Goal: Task Accomplishment & Management: Use online tool/utility

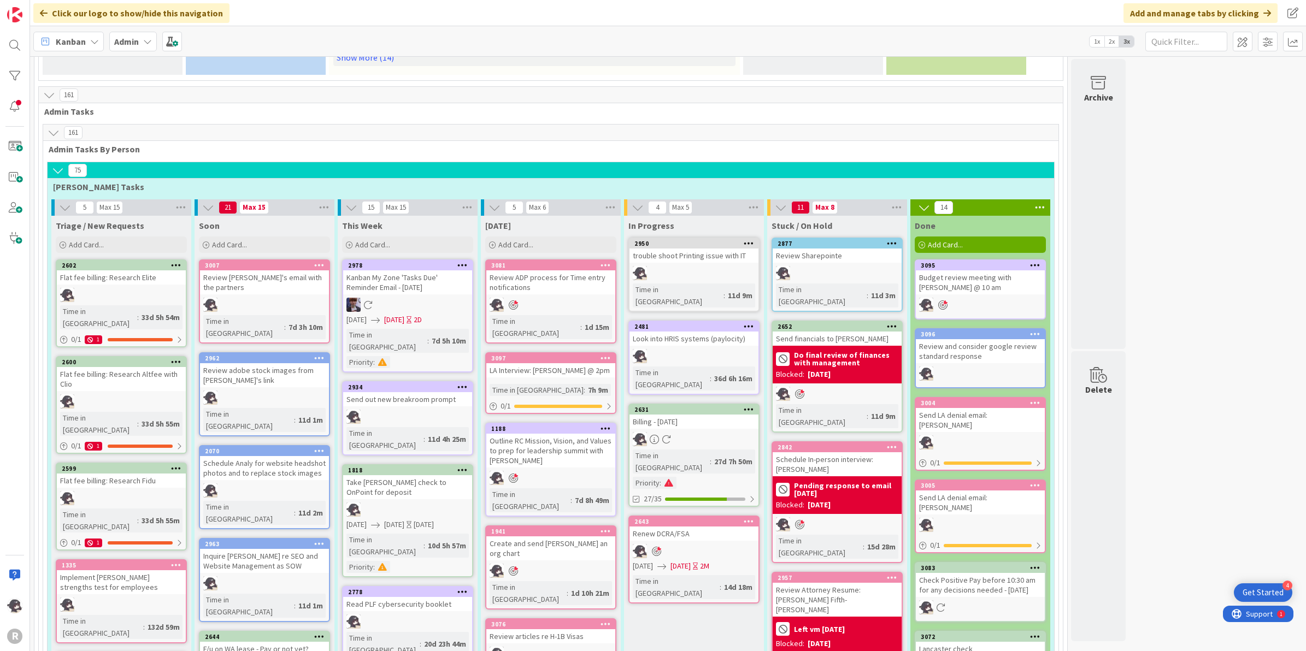
scroll to position [683, 0]
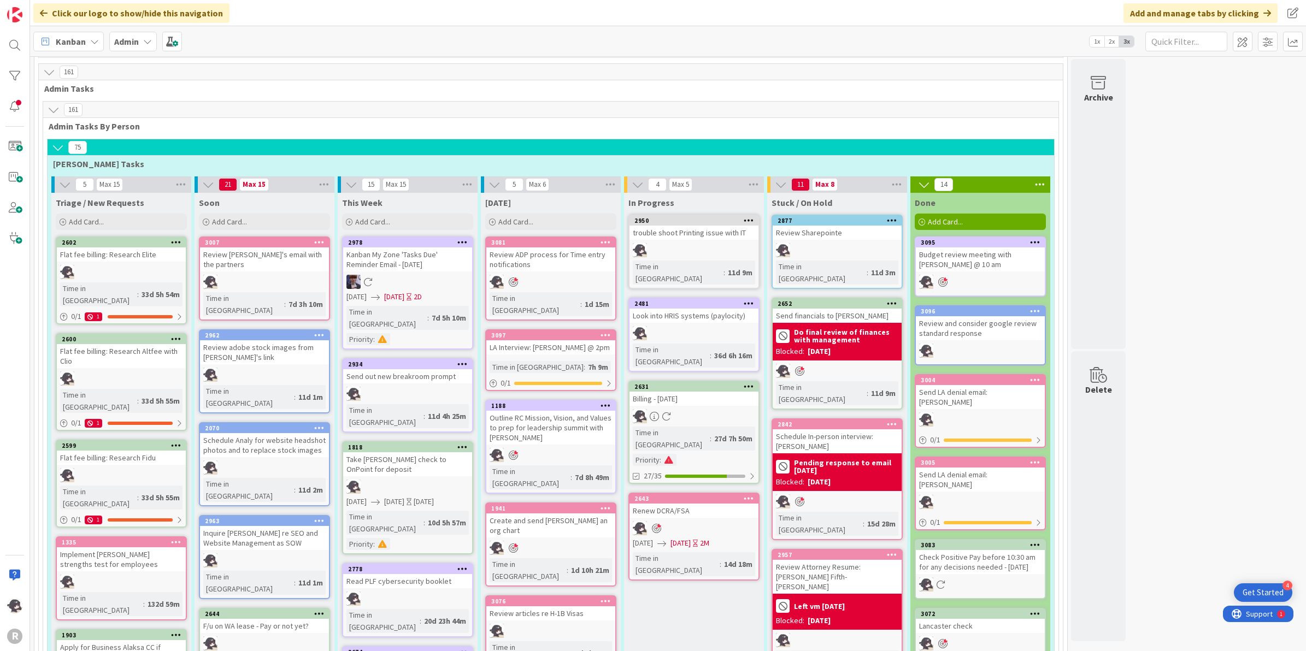
click at [610, 331] on icon at bounding box center [605, 335] width 10 height 8
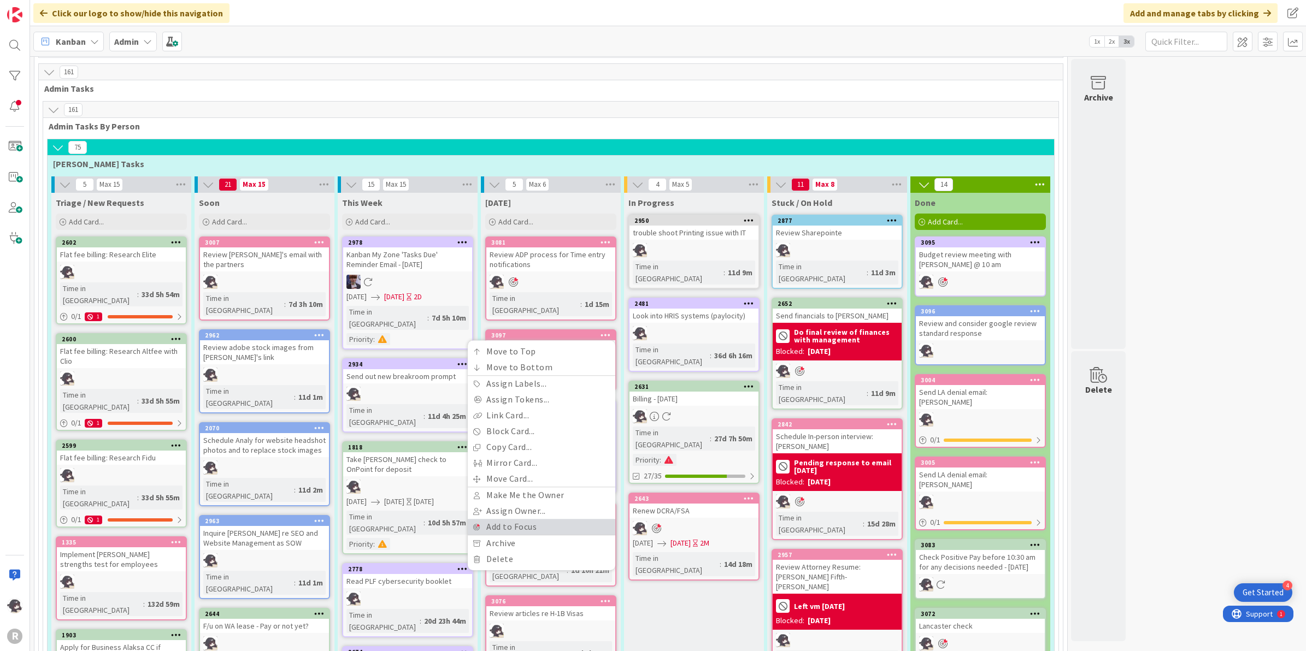
drag, startPoint x: 525, startPoint y: 466, endPoint x: 548, endPoint y: 447, distance: 29.9
click at [525, 519] on link "Add to Focus" at bounding box center [541, 527] width 147 height 16
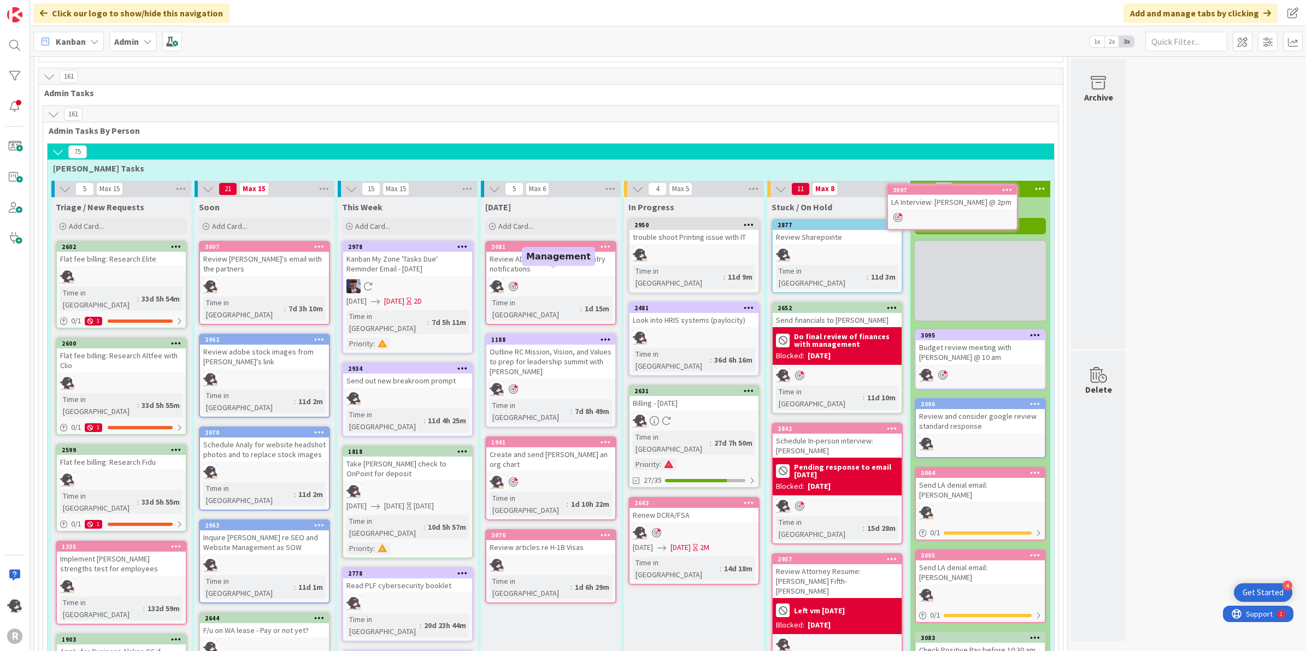
scroll to position [676, 0]
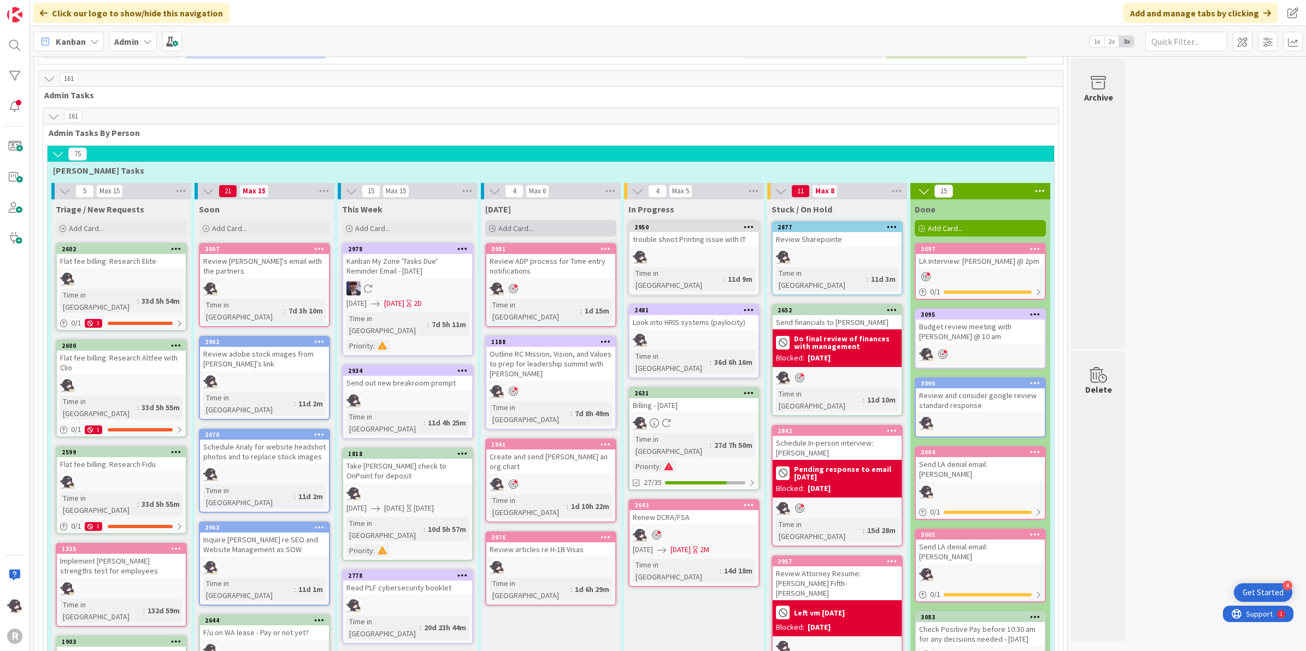
click at [523, 223] on span "Add Card..." at bounding box center [515, 228] width 35 height 10
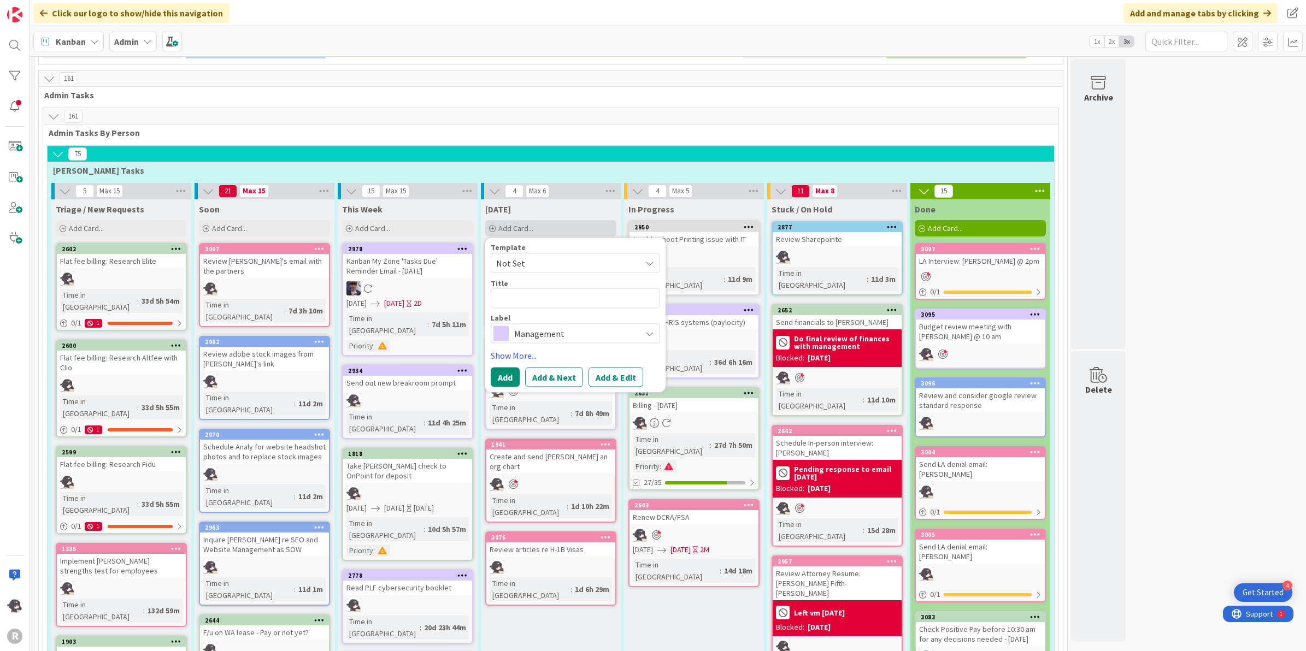
type textarea "x"
type textarea "F"
type textarea "x"
type textarea "Fo"
type textarea "x"
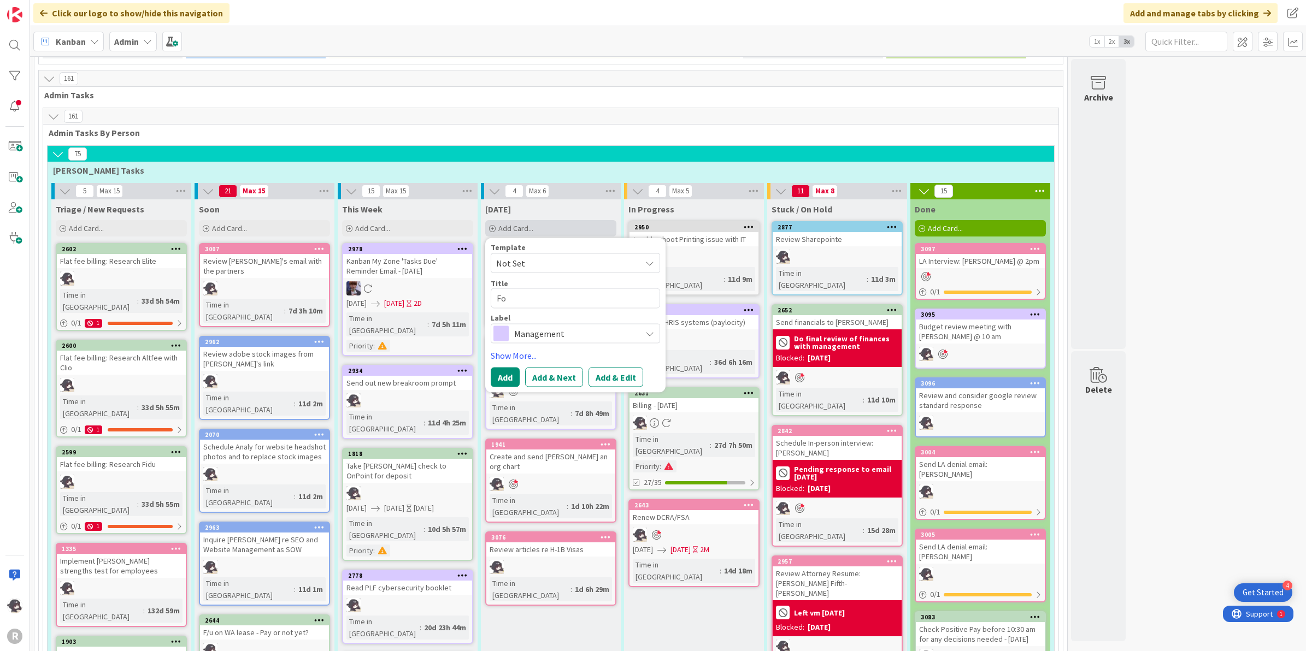
type textarea "Fol"
type textarea "x"
type textarea "Foll"
type textarea "x"
type textarea "Follo"
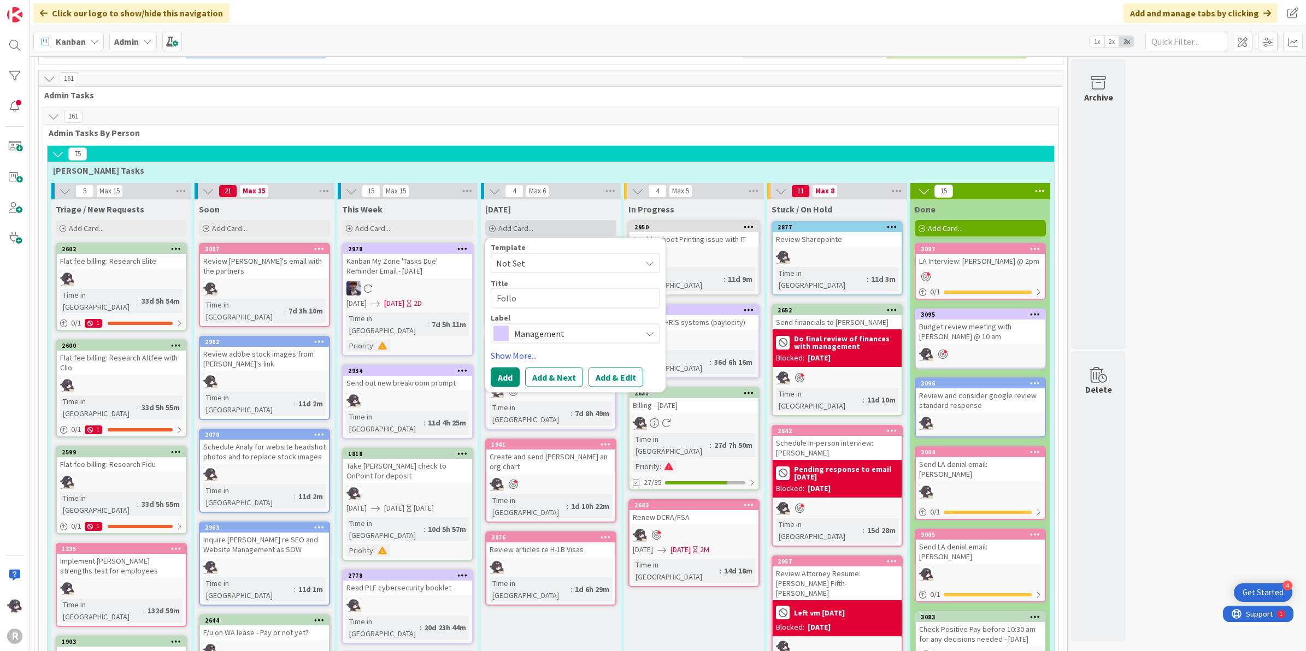
type textarea "x"
type textarea "Follow"
type textarea "x"
type textarea "Follow"
type textarea "x"
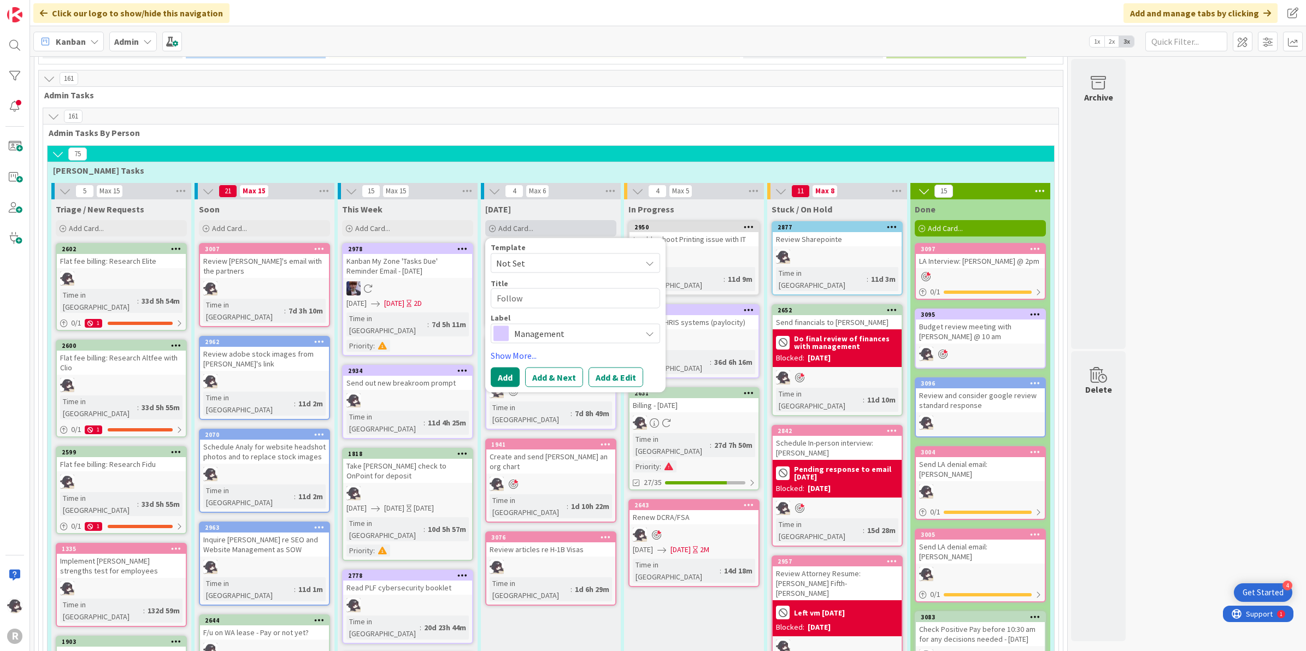
type textarea "Follow u"
type textarea "x"
type textarea "Follow up"
type textarea "x"
type textarea "Follow up r"
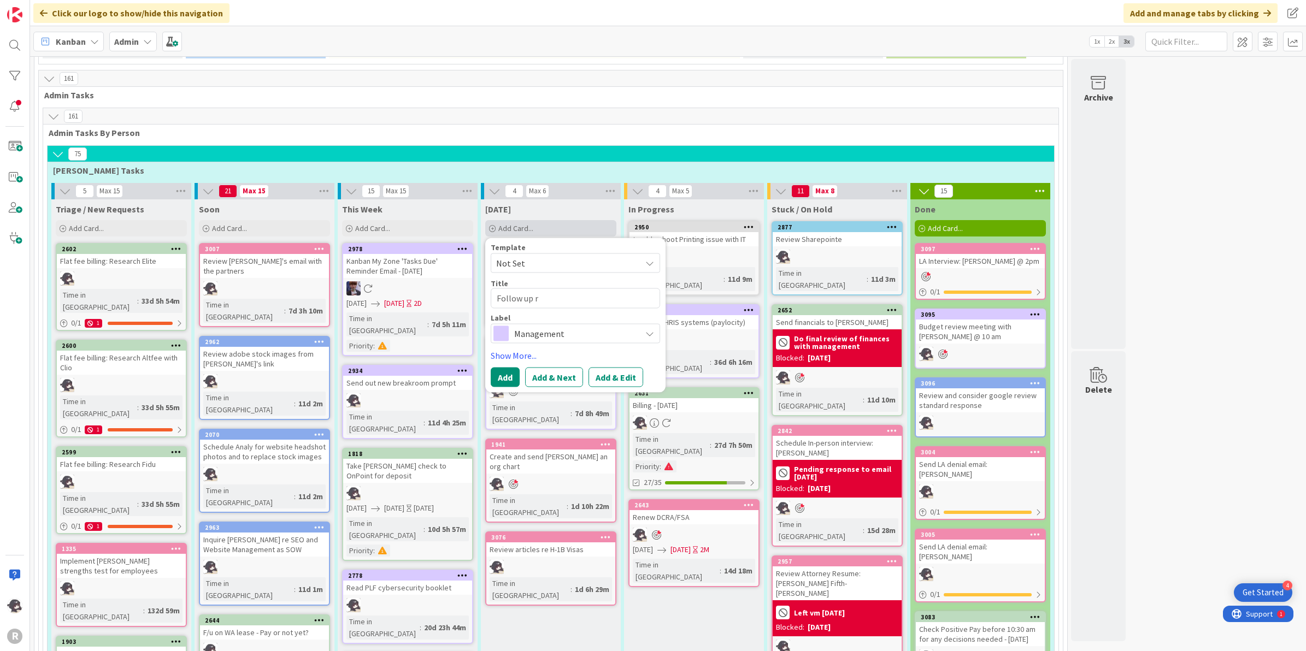
type textarea "x"
type textarea "Follow up re"
type textarea "x"
type textarea "Follow up re"
type textarea "x"
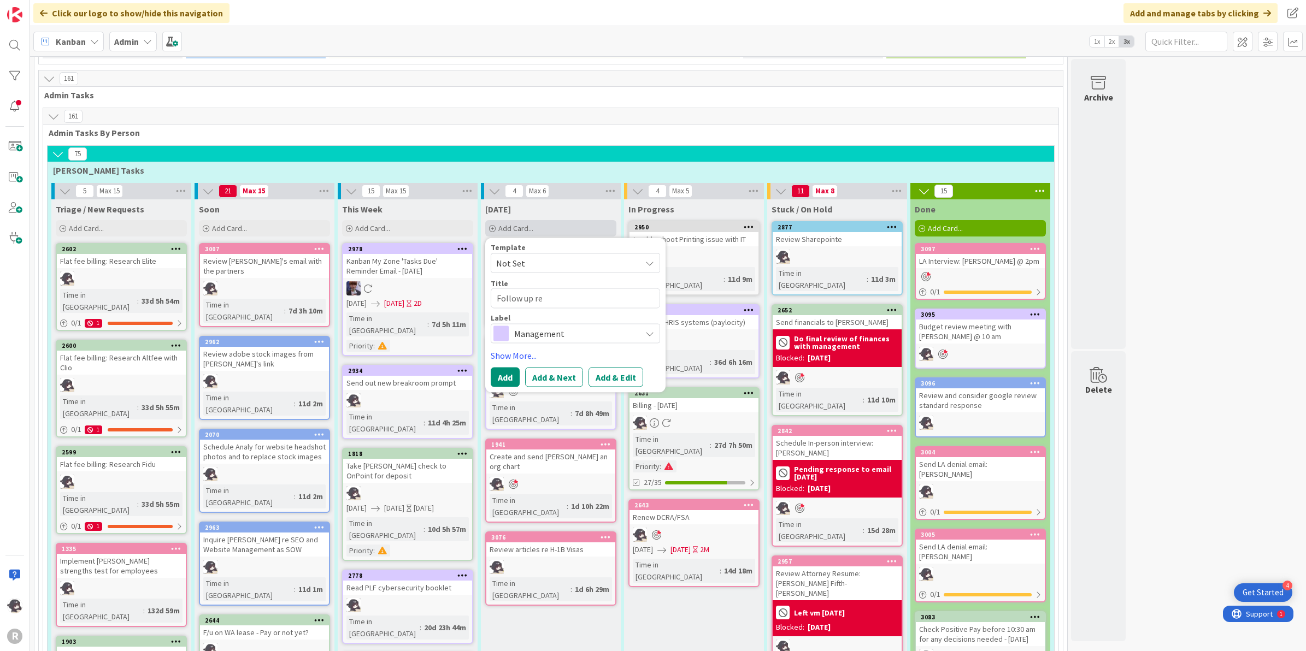
type textarea "Follow up re P"
type textarea "x"
type textarea "Follow up re Pay"
type textarea "x"
type textarea "Follow up re Pay"
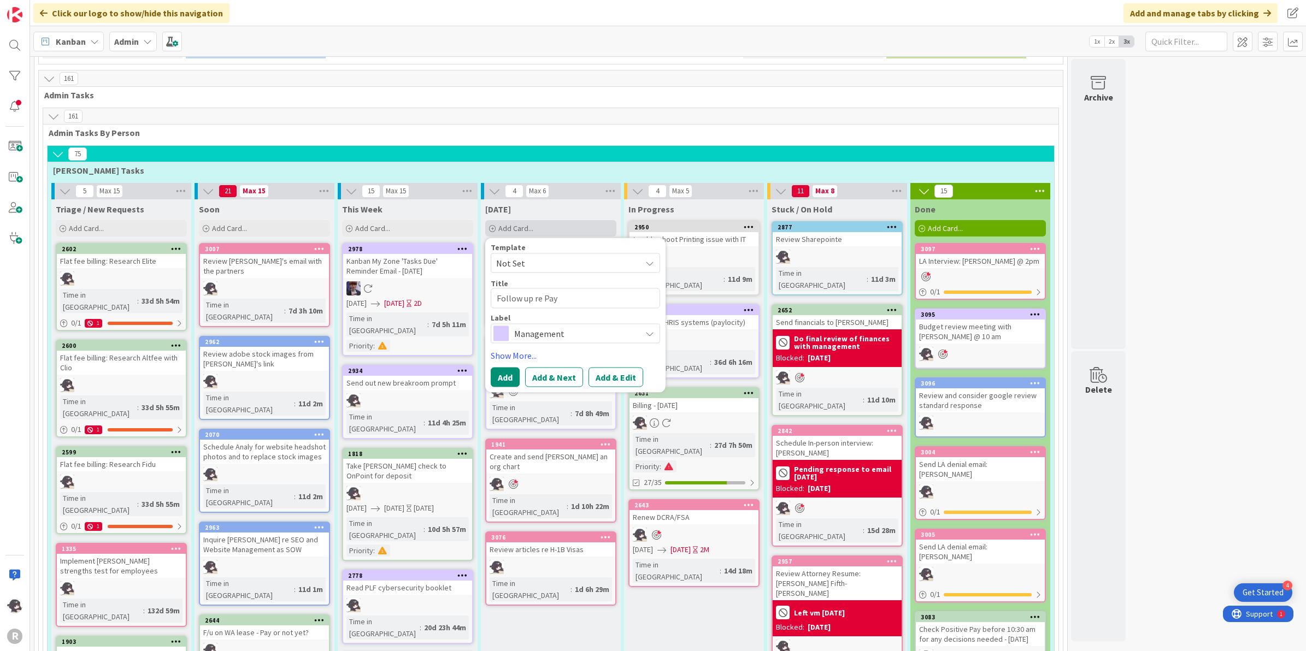
type textarea "x"
type textarea "Follow up re Pay r"
type textarea "x"
type textarea "Follow up re Pay ran"
type textarea "x"
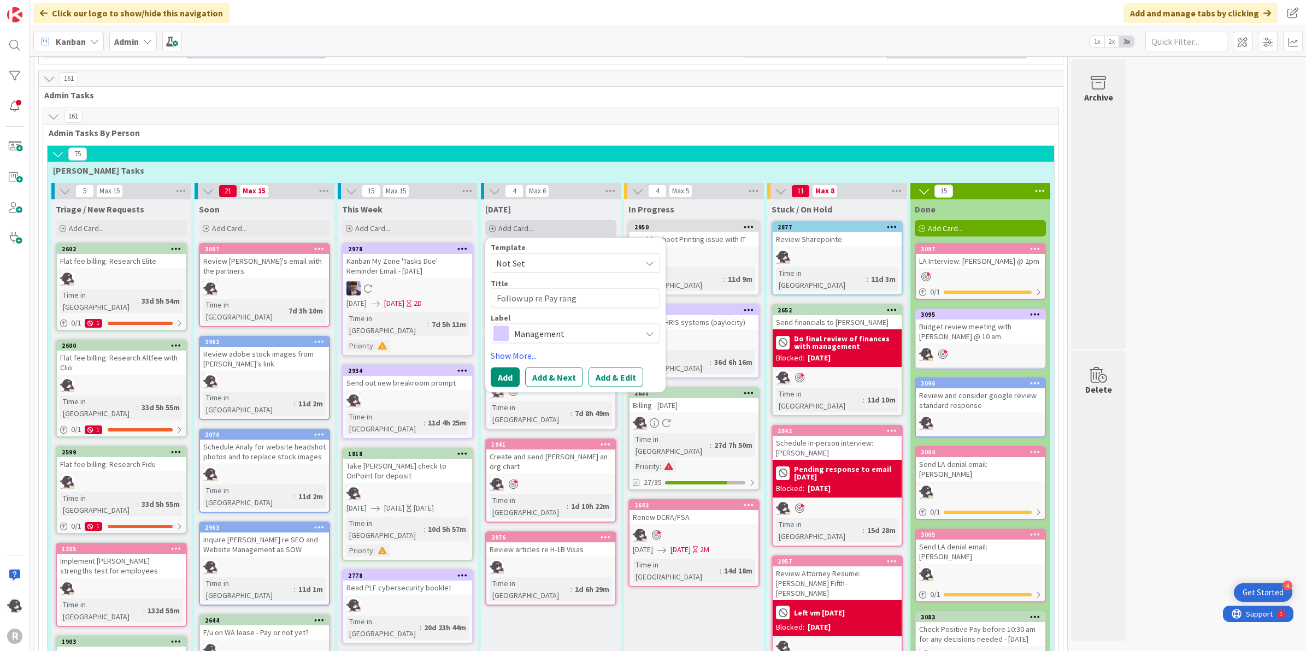
type textarea "Follow up re Pay range"
type textarea "x"
type textarea "Follow up re Pay range"
type textarea "x"
type textarea "Follow up re Pay range fo"
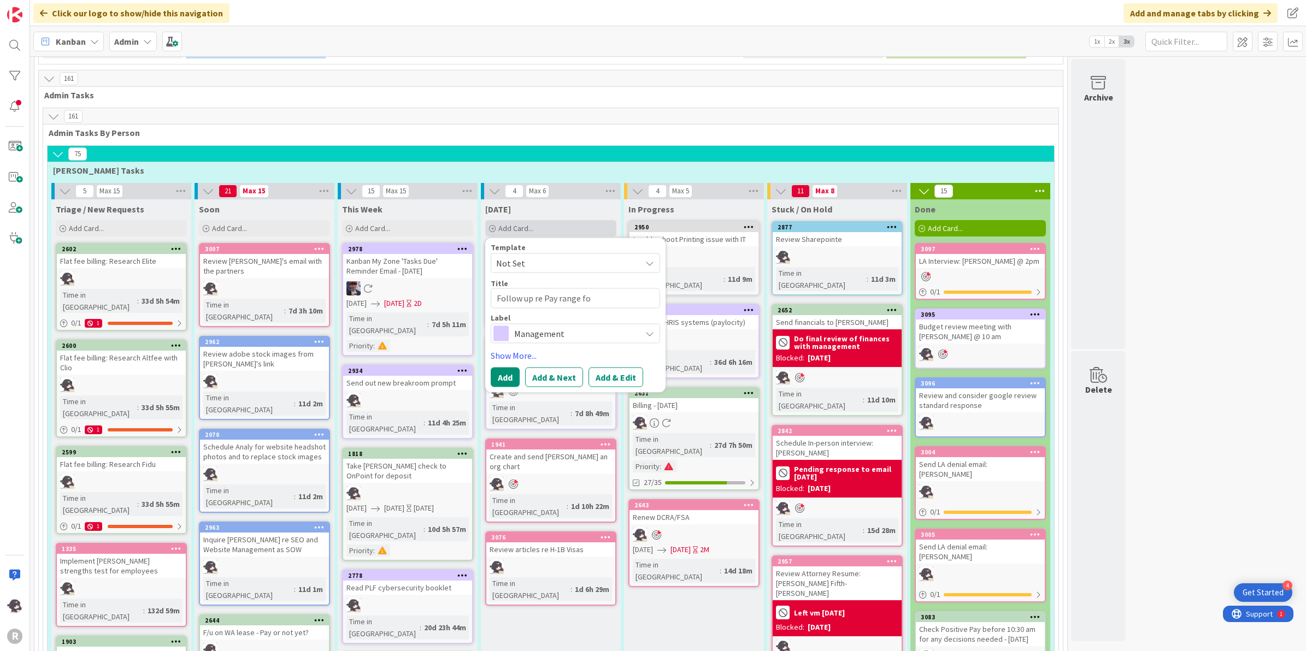
type textarea "x"
type textarea "Follow up re Pay range for"
type textarea "x"
type textarea "Follow up re Pay range for"
type textarea "x"
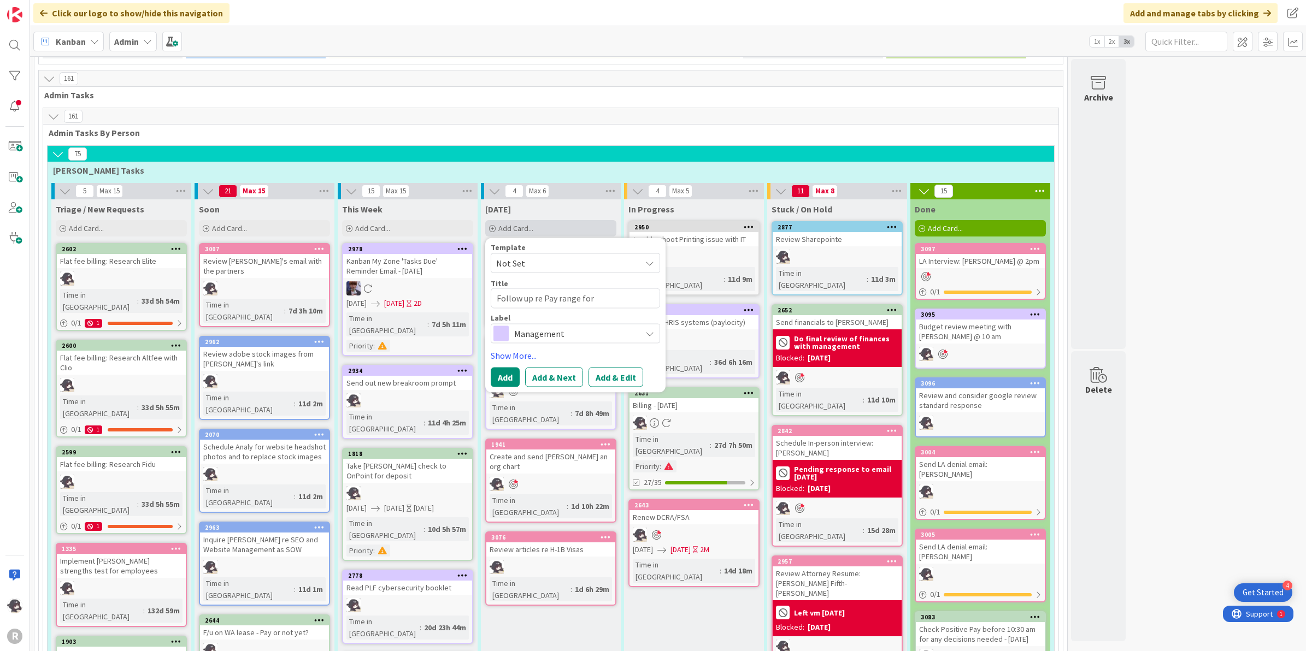
type textarea "Follow up re Pay range for"
type textarea "x"
type textarea "Follow up re Pay range fo"
type textarea "x"
type textarea "Follow up re Pay range f"
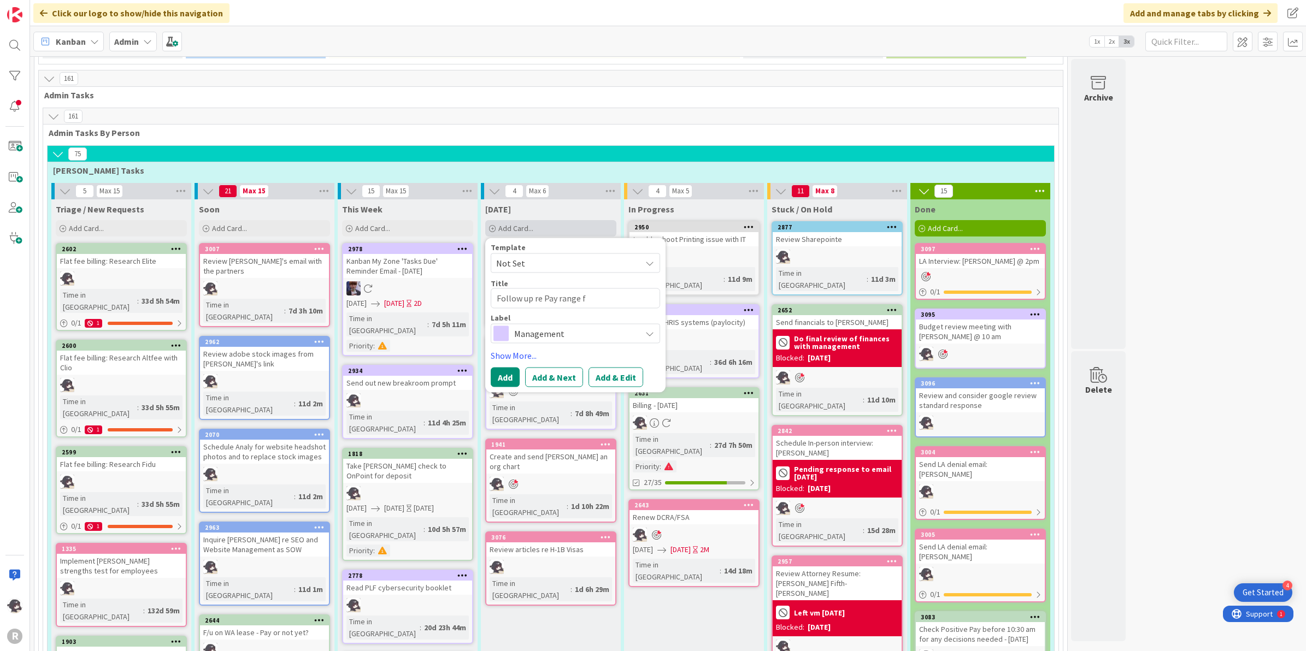
type textarea "x"
type textarea "Follow up re Pay range"
type textarea "x"
type textarea "Follow up re Pay range"
type textarea "x"
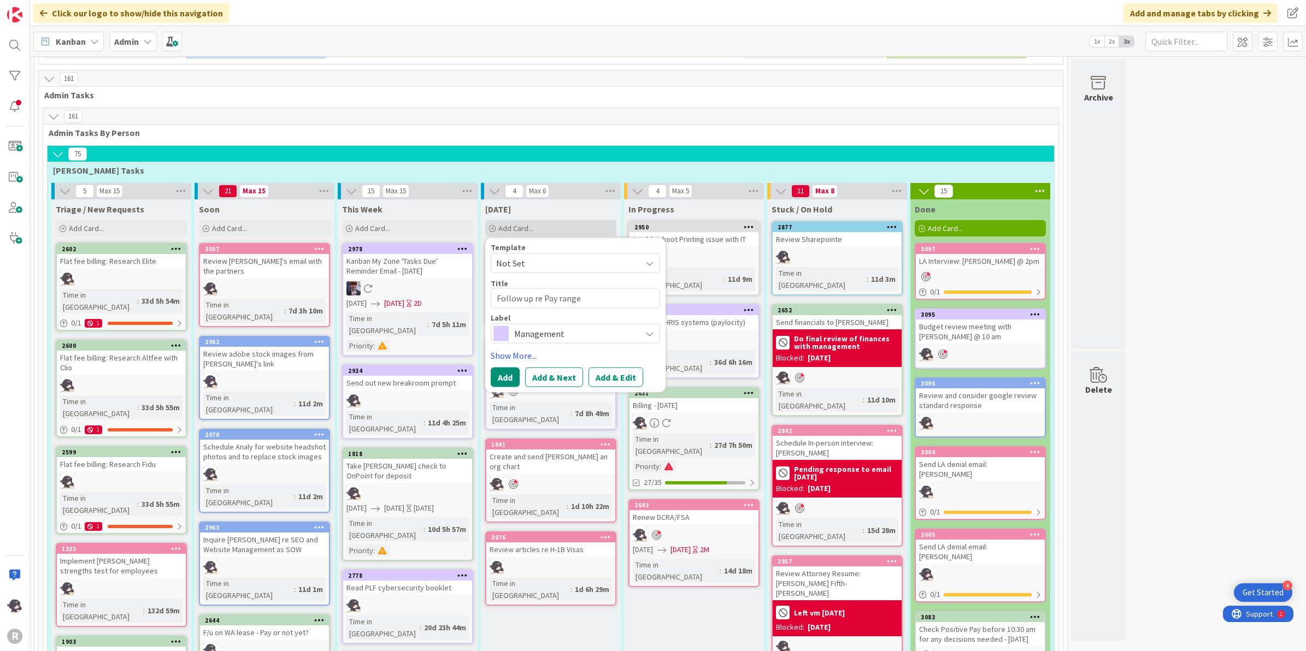
type textarea "Follow up re Pay rang"
type textarea "x"
type textarea "Follow up re Pay ran"
type textarea "x"
type textarea "Follow up re Pay"
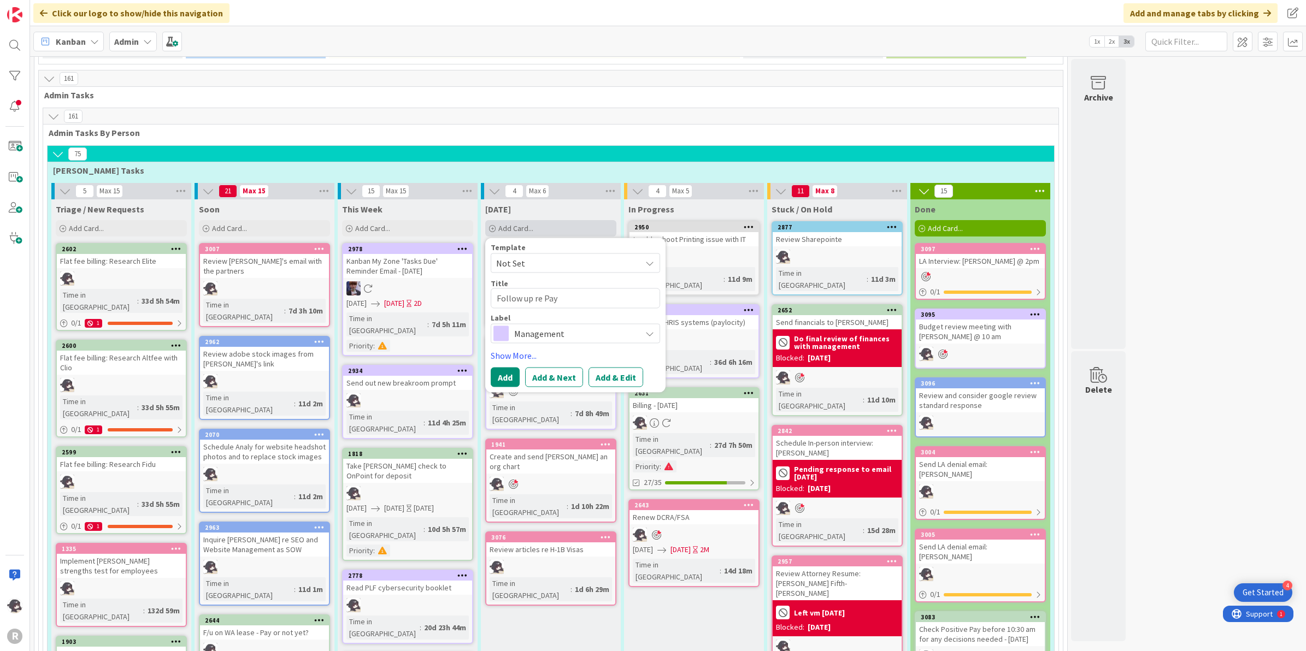
type textarea "x"
type textarea "Follow up re Pay"
type textarea "x"
type textarea "Follow up re Pa"
type textarea "x"
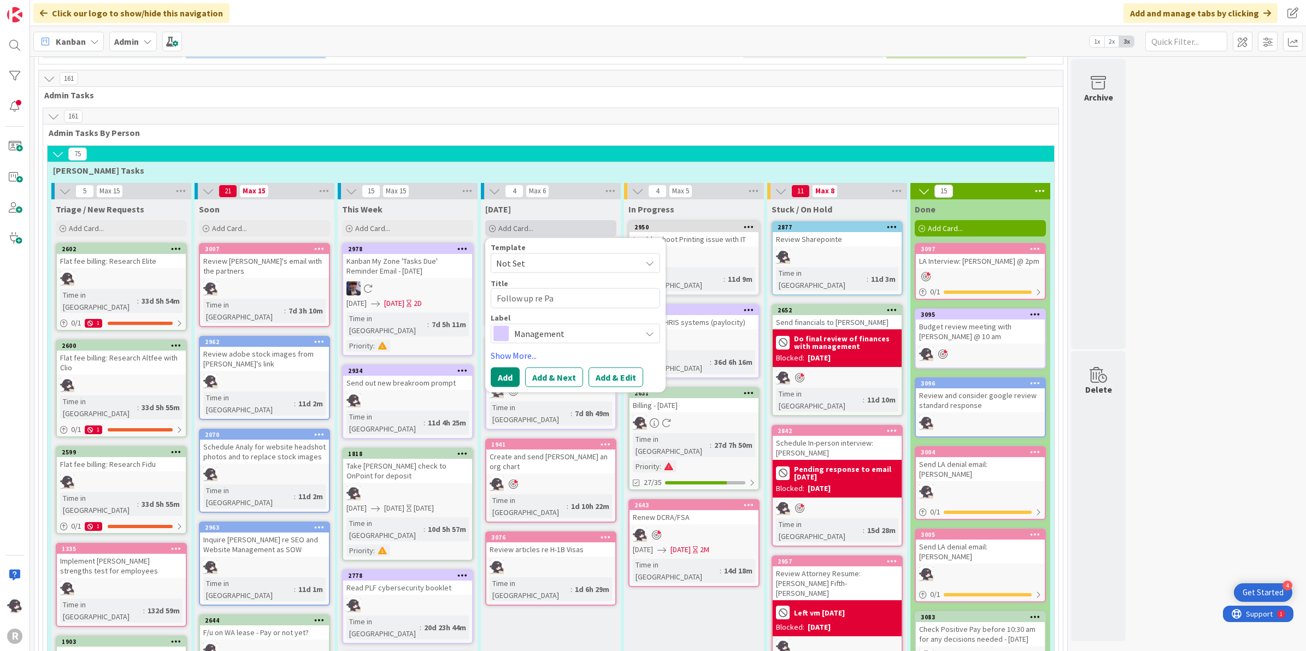
type textarea "Follow up re P"
type textarea "x"
type textarea "Follow up re"
type textarea "x"
type textarea "Follow up re B"
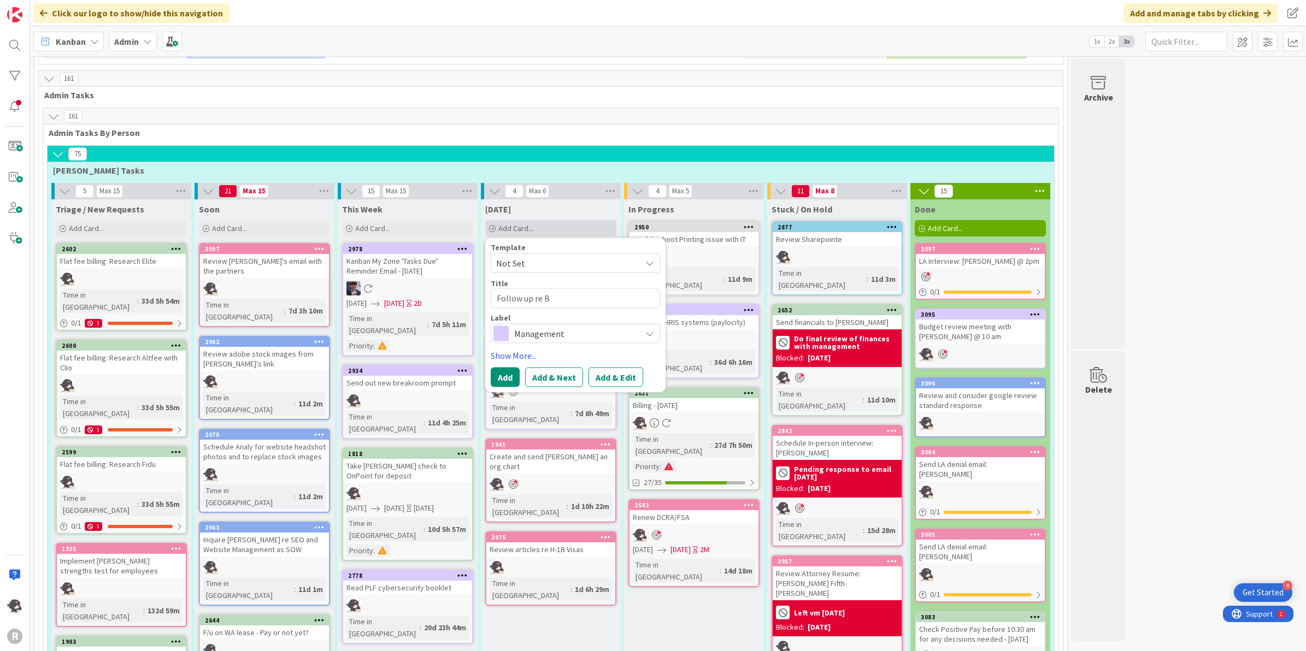
type textarea "x"
type textarea "Follow up re [PERSON_NAME]"
type textarea "x"
type textarea "Follow up re Bra"
type textarea "x"
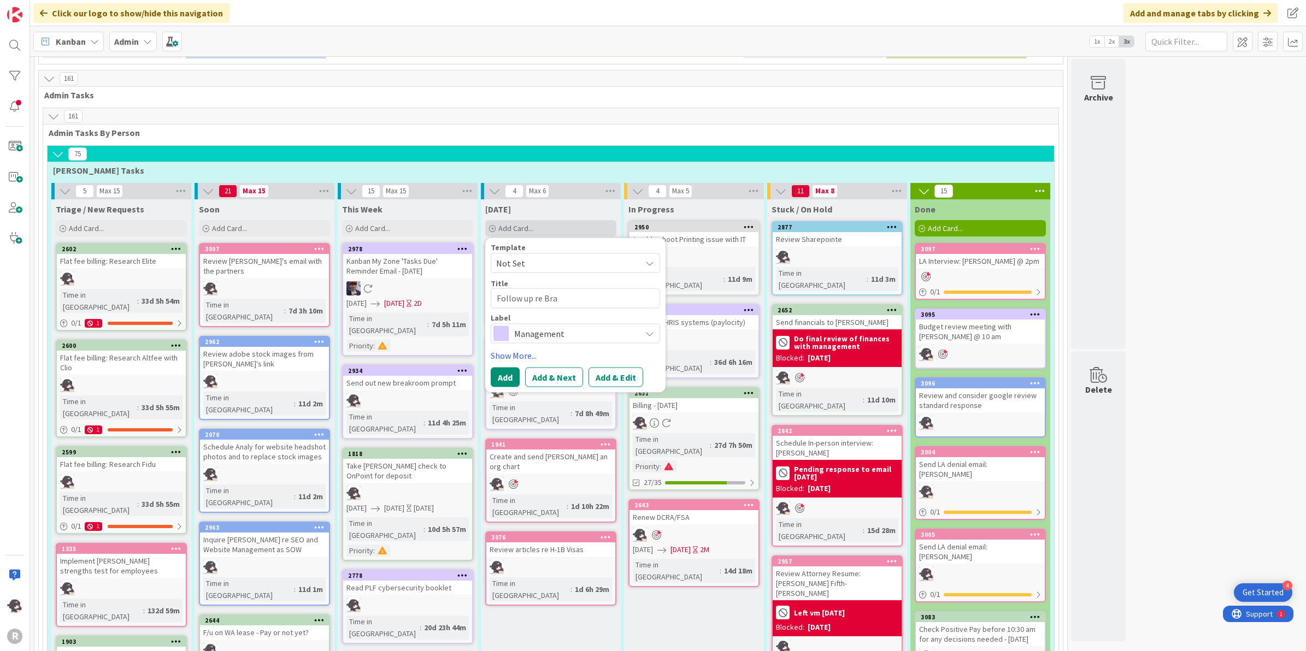
type textarea "Follow up re [PERSON_NAME]"
type textarea "x"
type textarea "Follow up re [PERSON_NAME]"
type textarea "x"
type textarea "Follow up re [PERSON_NAME]"
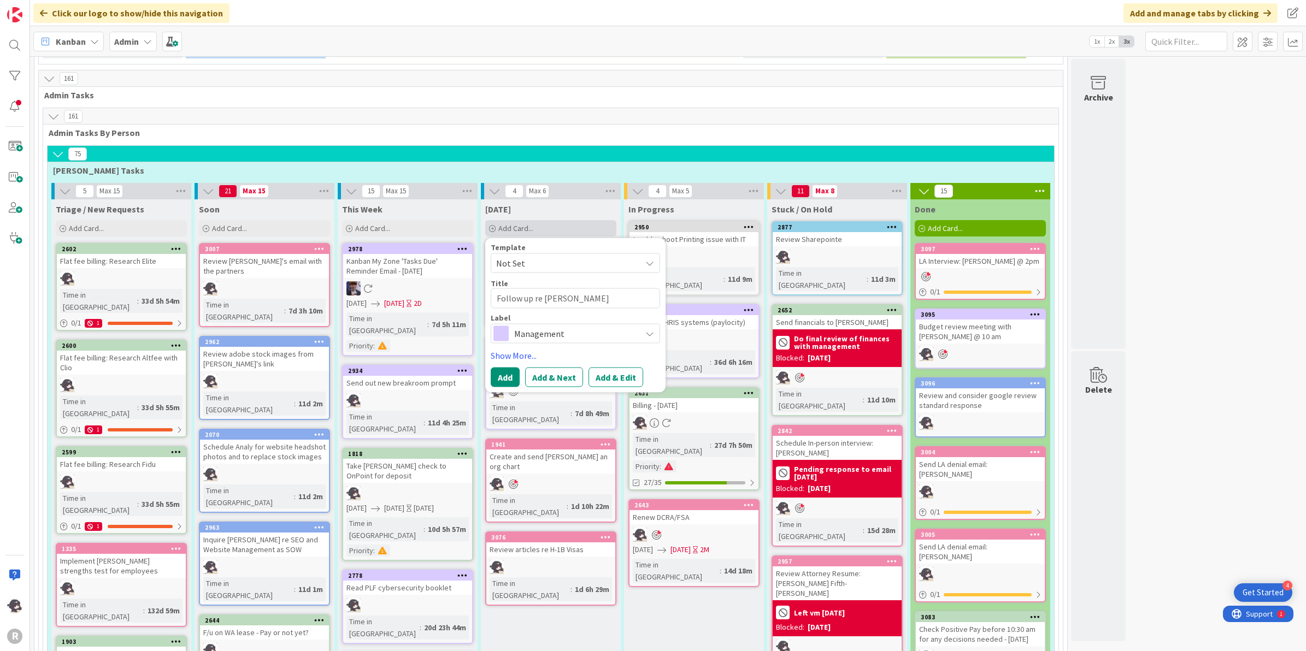
type textarea "x"
type textarea "Follow up re [PERSON_NAME]"
type textarea "x"
type textarea "Follow up re [PERSON_NAME] o"
type textarea "x"
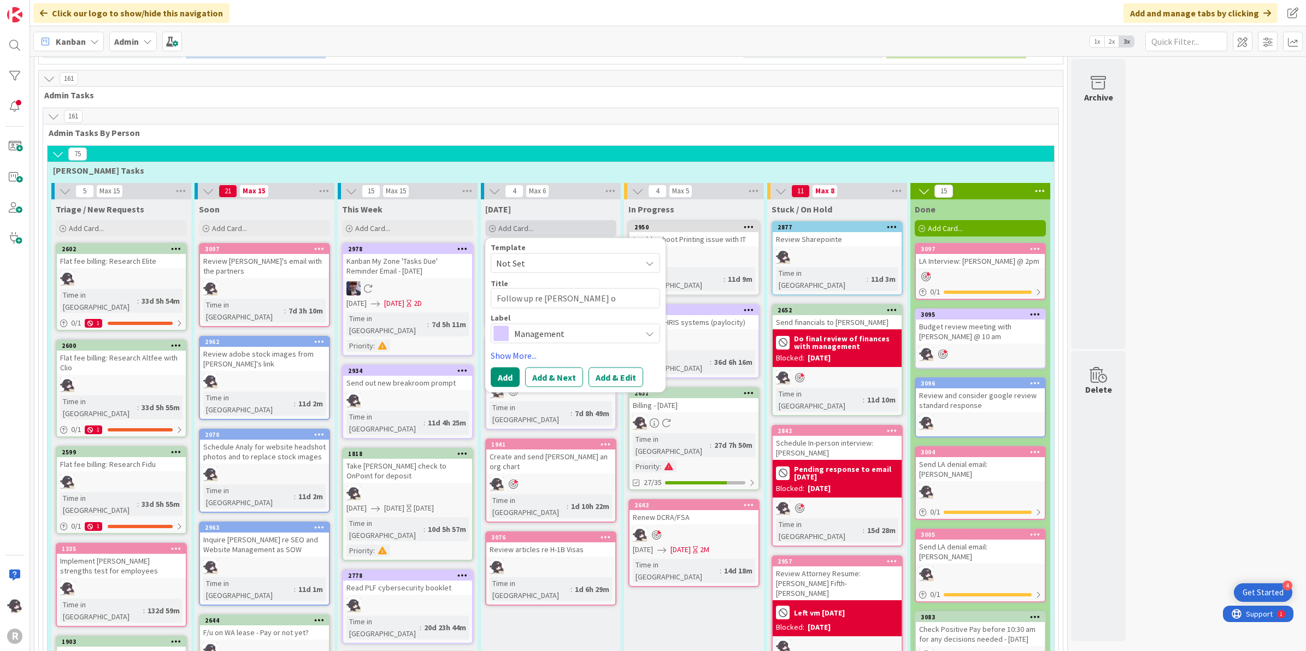
type textarea "Follow up re [PERSON_NAME]"
type textarea "x"
type textarea "Follow up re [PERSON_NAME] O"
type textarea "x"
type textarea "Follow up re [PERSON_NAME] Of"
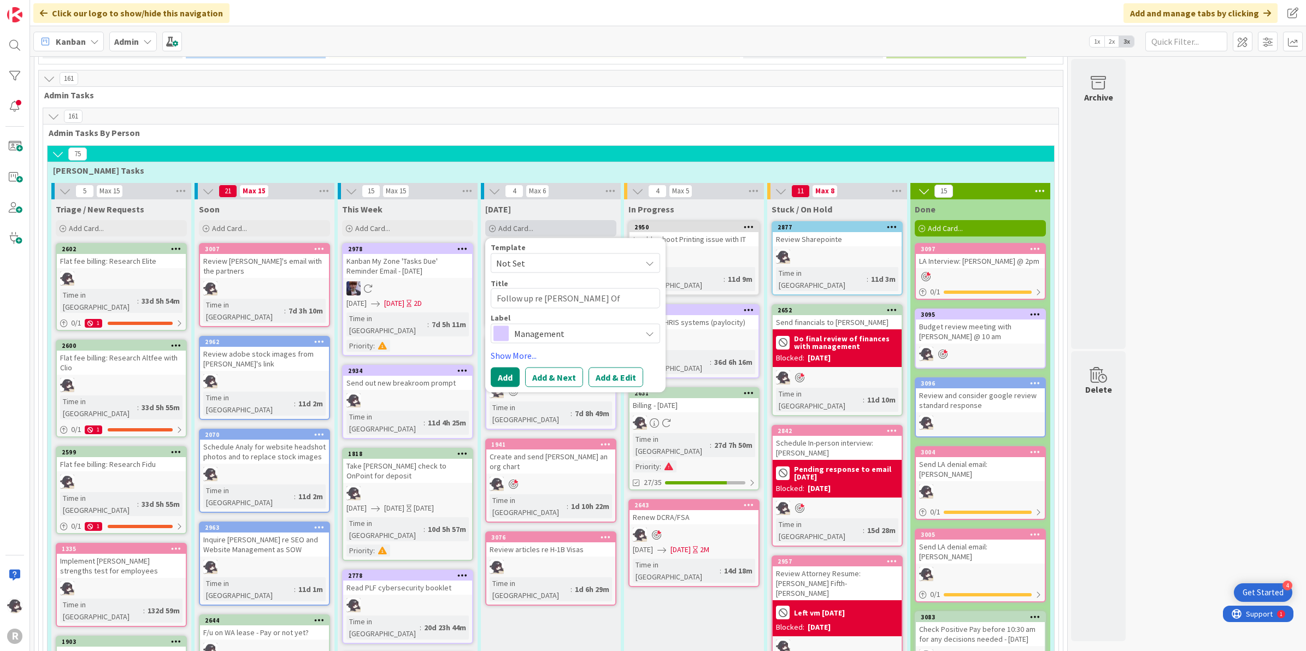
type textarea "x"
type textarea "Follow up re [PERSON_NAME] Off"
type textarea "x"
type textarea "Follow up re [PERSON_NAME] Offe"
type textarea "x"
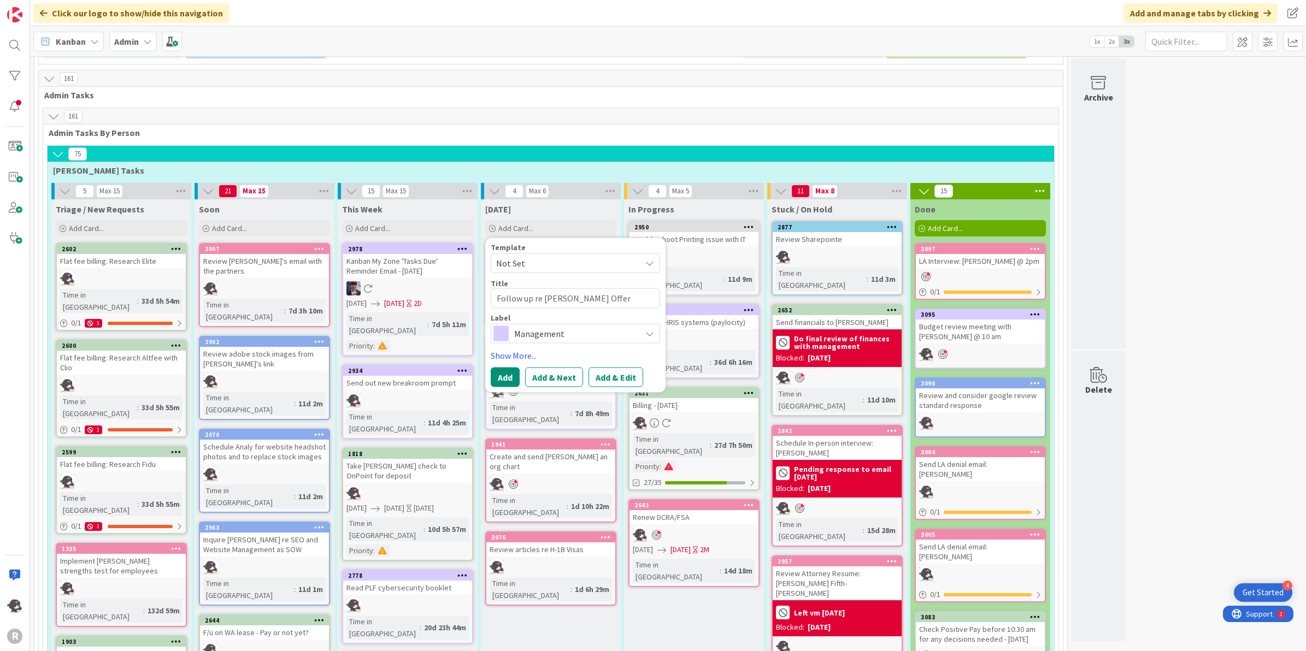
type textarea "Follow up re [PERSON_NAME] Offer"
click at [531, 326] on span "Management" at bounding box center [574, 333] width 121 height 15
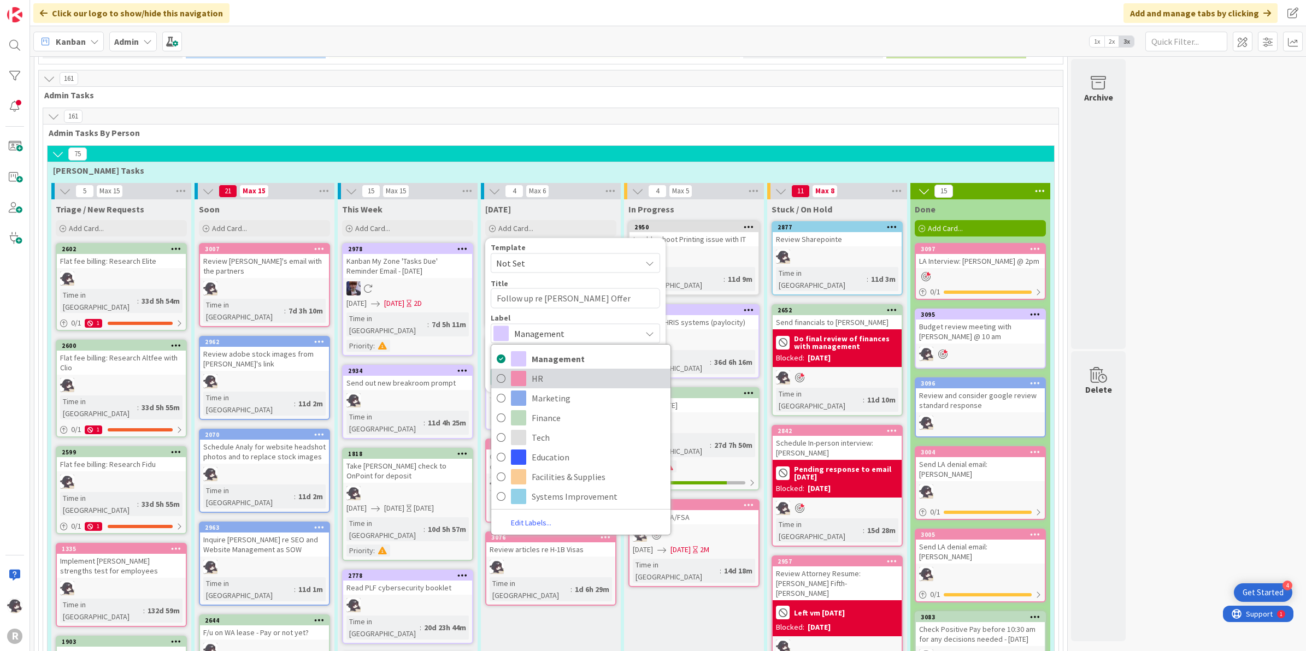
click at [538, 370] on span "HR" at bounding box center [598, 378] width 133 height 16
type textarea "x"
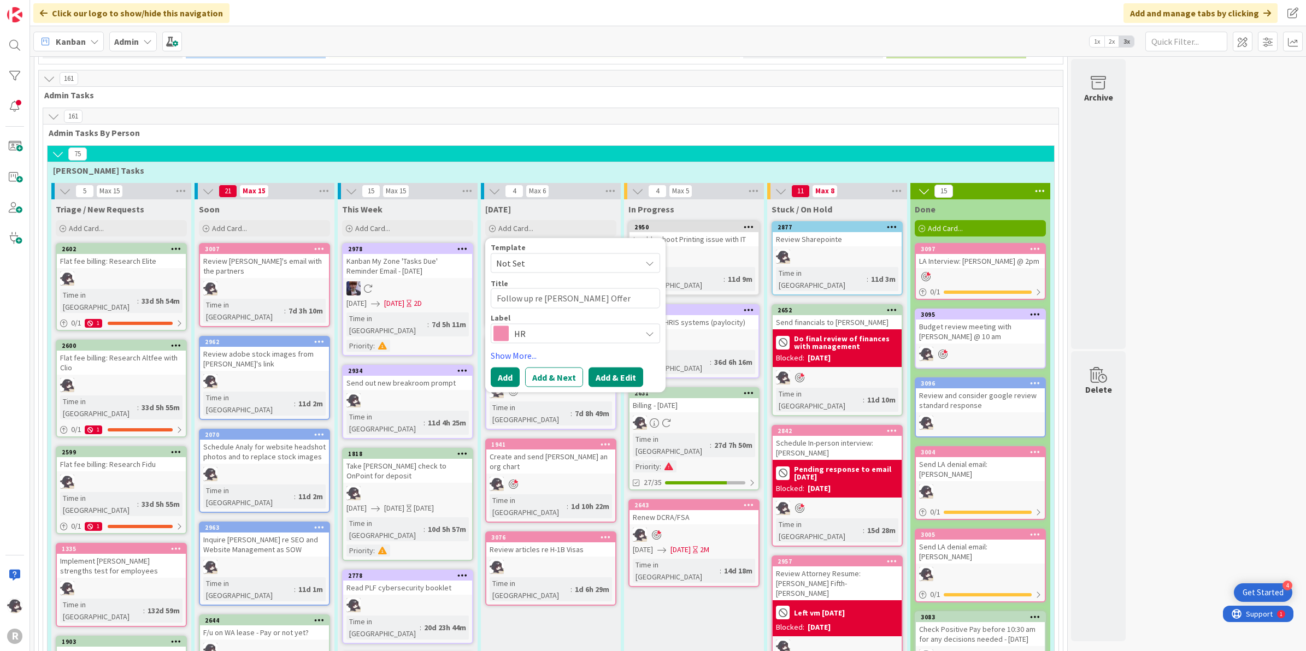
click at [605, 367] on button "Add & Edit" at bounding box center [615, 377] width 55 height 20
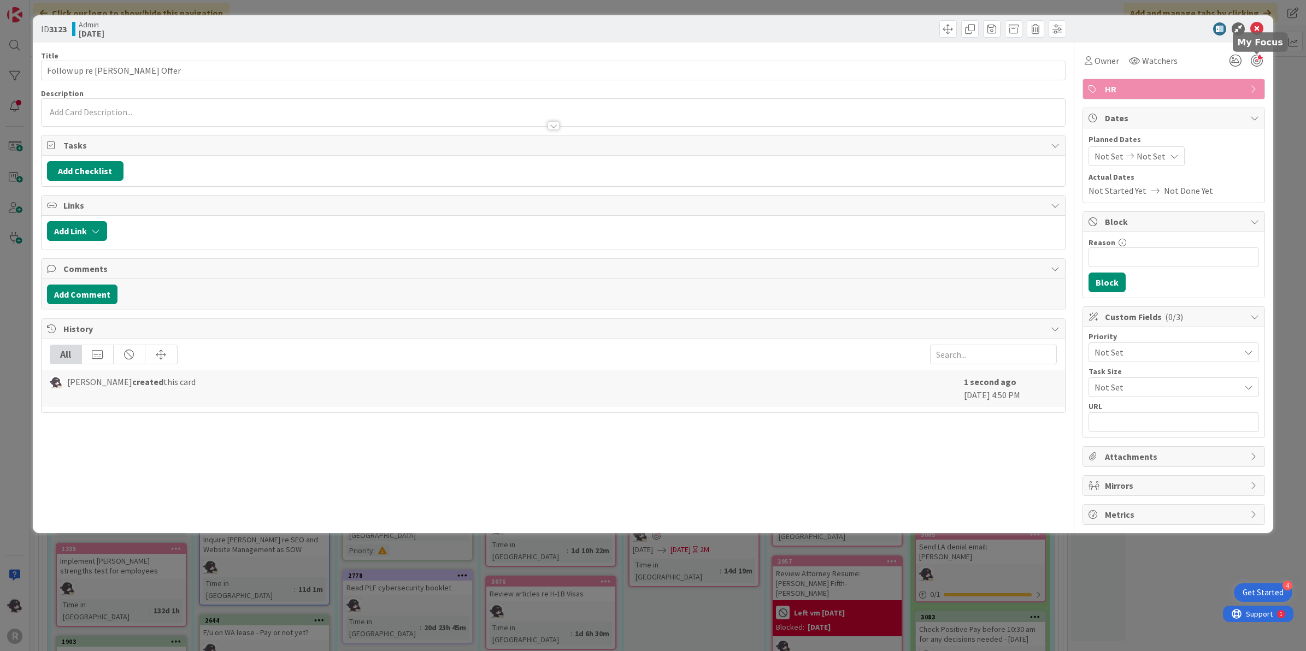
click at [1254, 61] on div at bounding box center [1256, 61] width 12 height 12
click at [88, 233] on button "Add Link" at bounding box center [77, 231] width 60 height 20
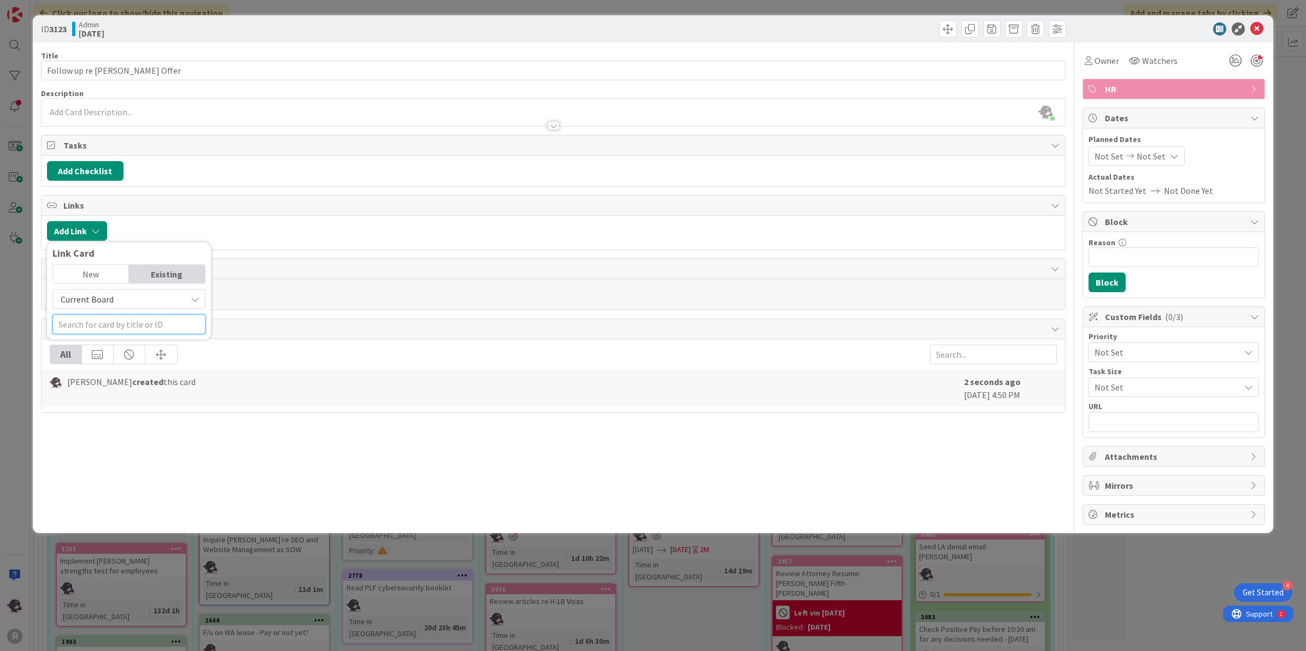
click at [143, 327] on input "text" at bounding box center [128, 325] width 153 height 20
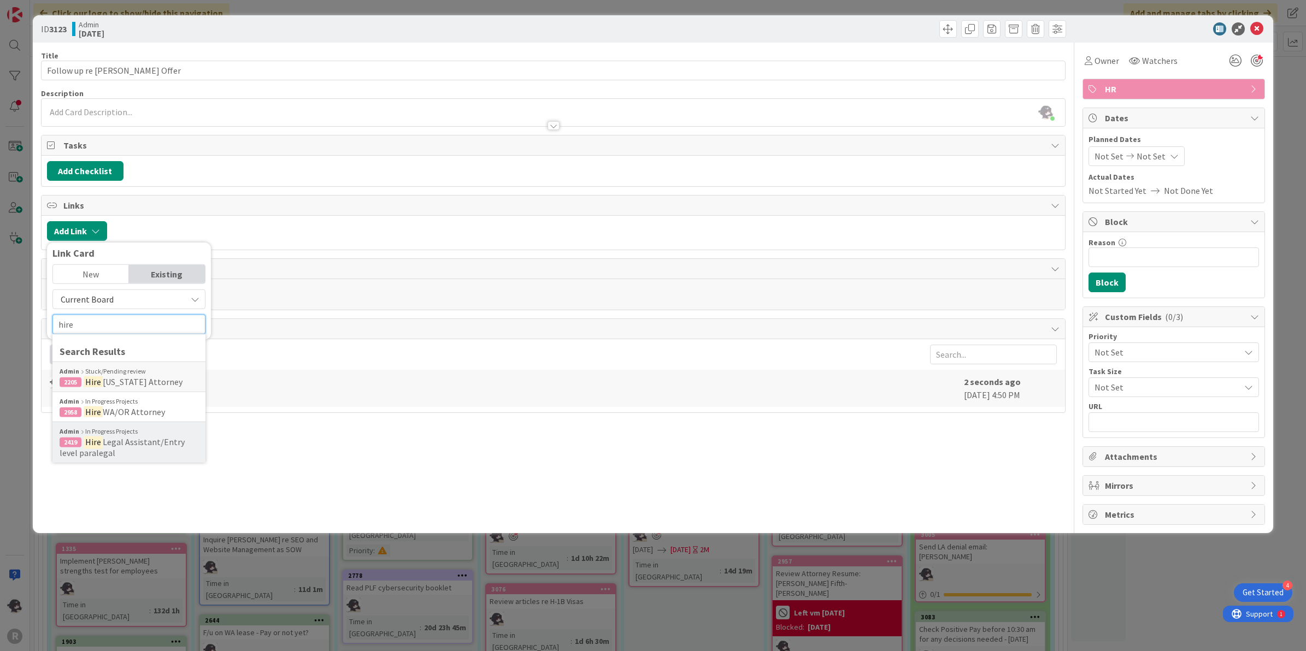
type input "hire"
click at [112, 446] on span "Legal Assistant/Entry level paralegal" at bounding box center [122, 447] width 125 height 22
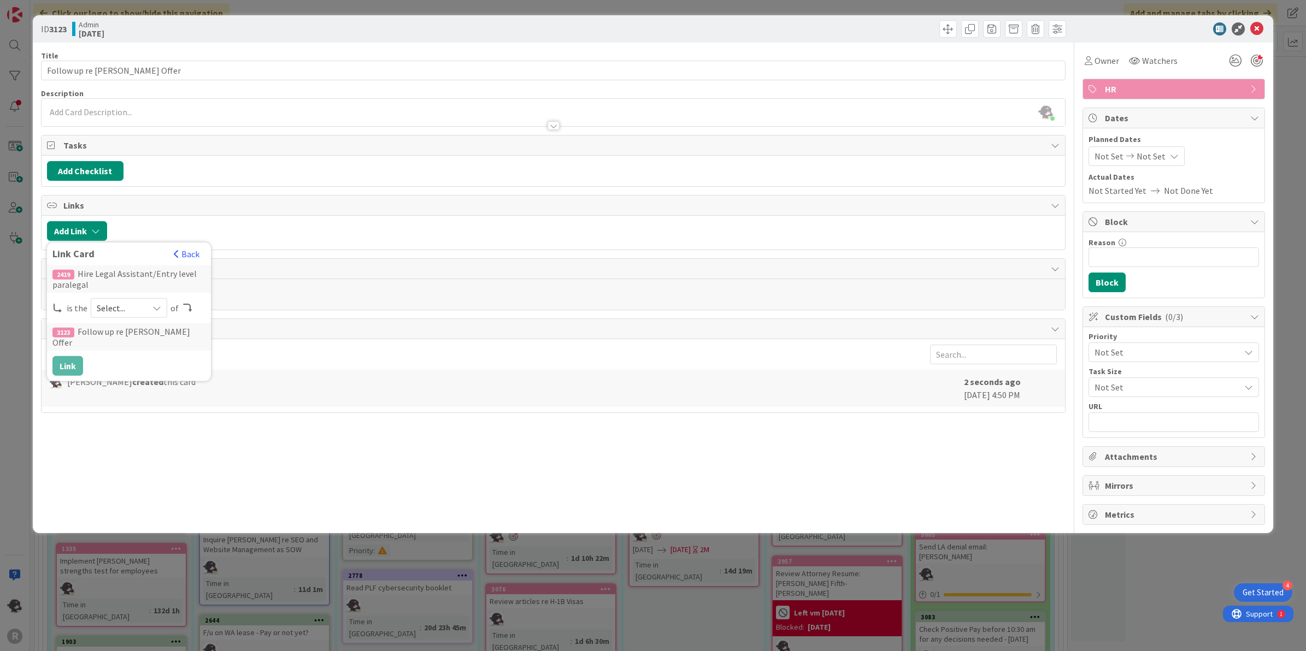
click at [135, 305] on span "Select..." at bounding box center [120, 307] width 46 height 15
click at [123, 336] on link "parent" at bounding box center [172, 333] width 163 height 20
click at [74, 358] on button "Link" at bounding box center [67, 366] width 31 height 20
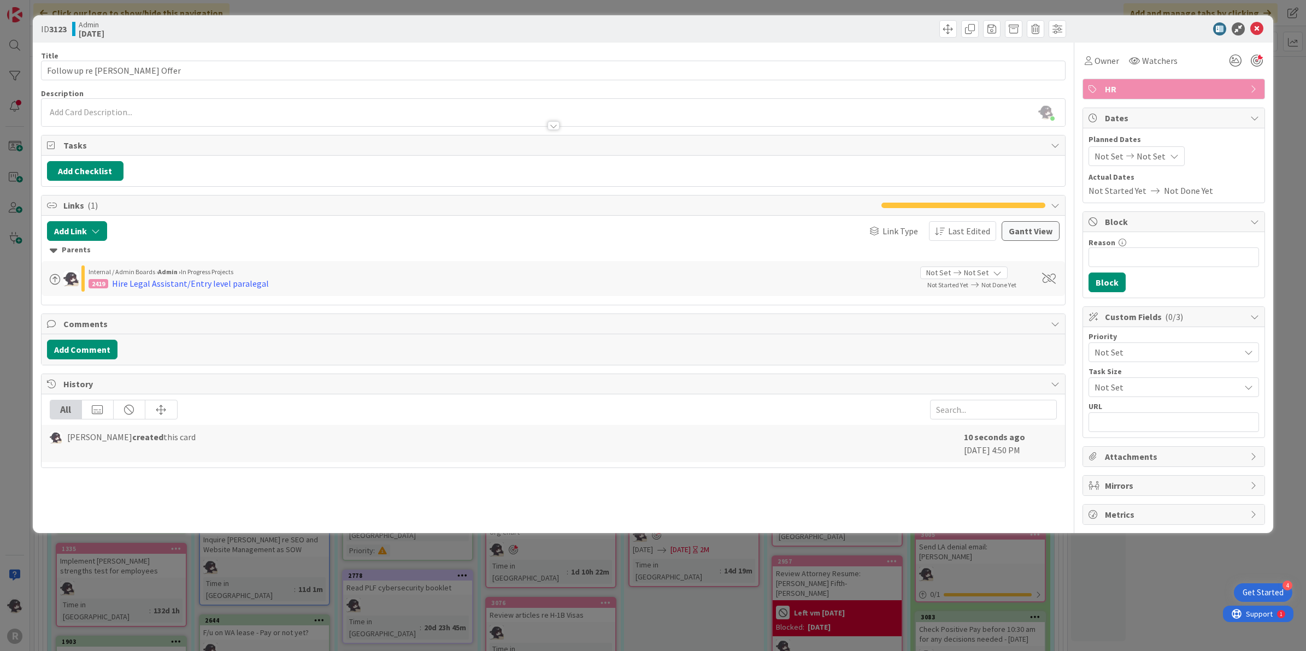
click at [1265, 16] on div "ID 3123 Admin [DATE]" at bounding box center [653, 28] width 1241 height 27
click at [1255, 21] on div "ID 3123 Admin [DATE]" at bounding box center [653, 28] width 1241 height 27
click at [1261, 25] on icon at bounding box center [1256, 28] width 13 height 13
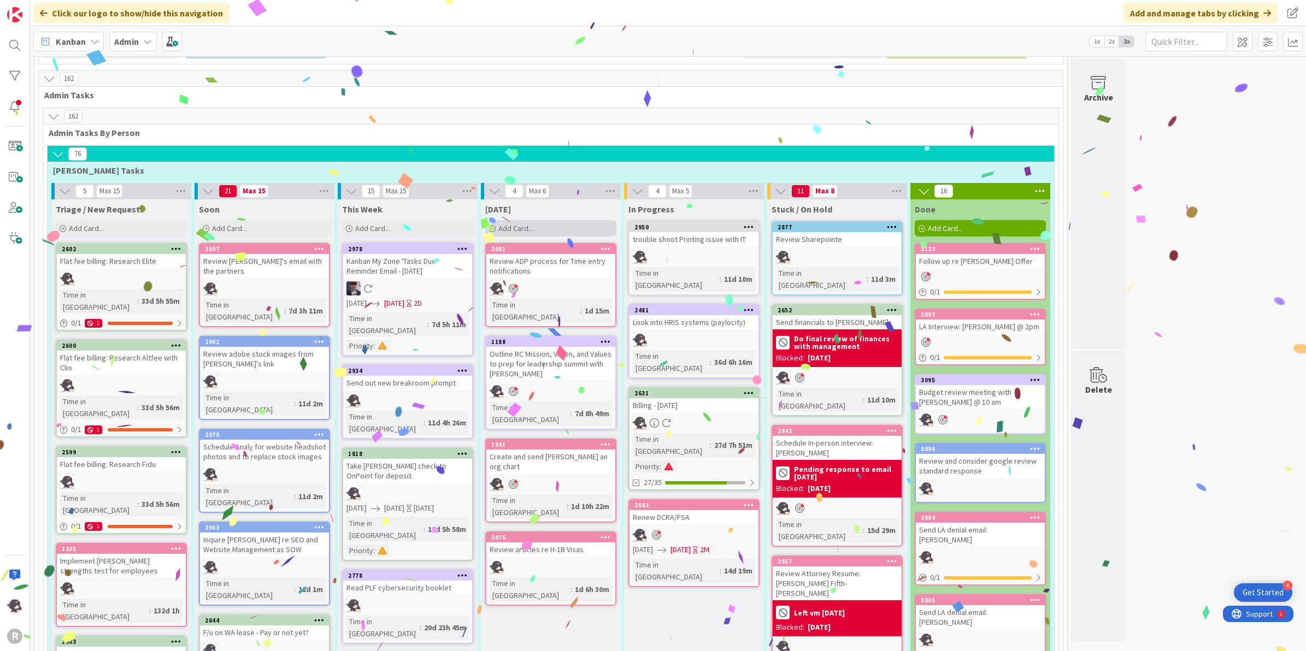
click at [506, 223] on span "Add Card..." at bounding box center [515, 228] width 35 height 10
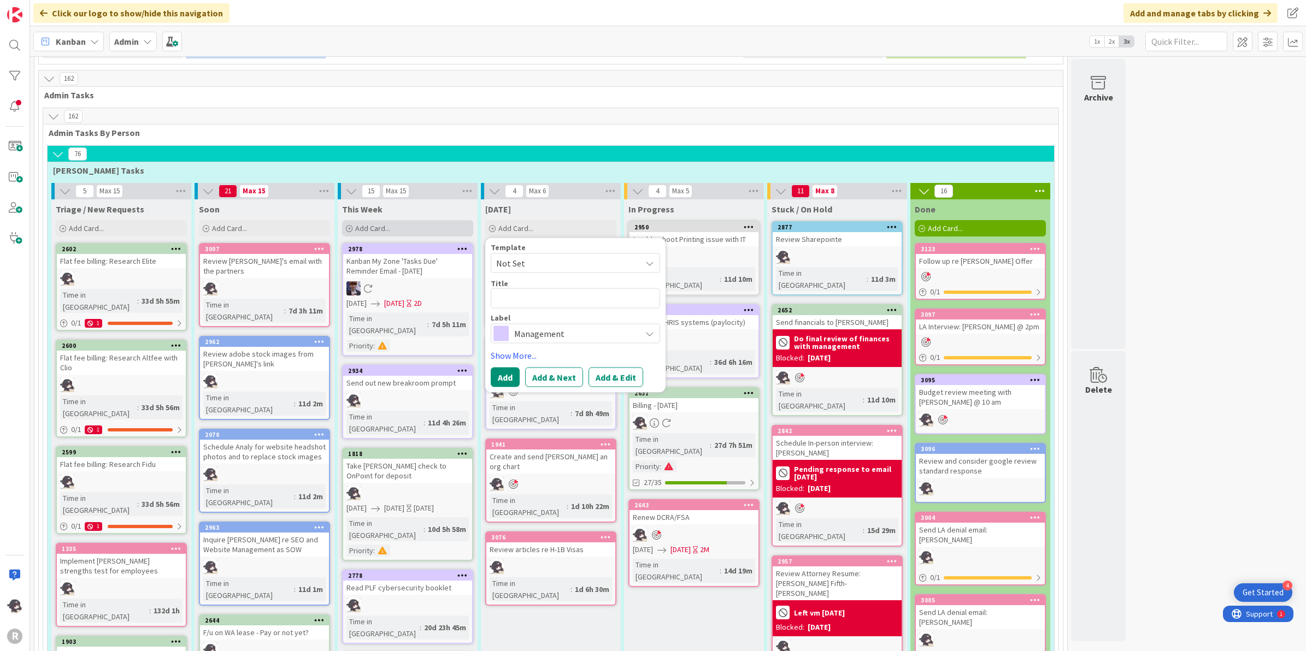
click at [404, 220] on div "Add Card..." at bounding box center [407, 228] width 131 height 16
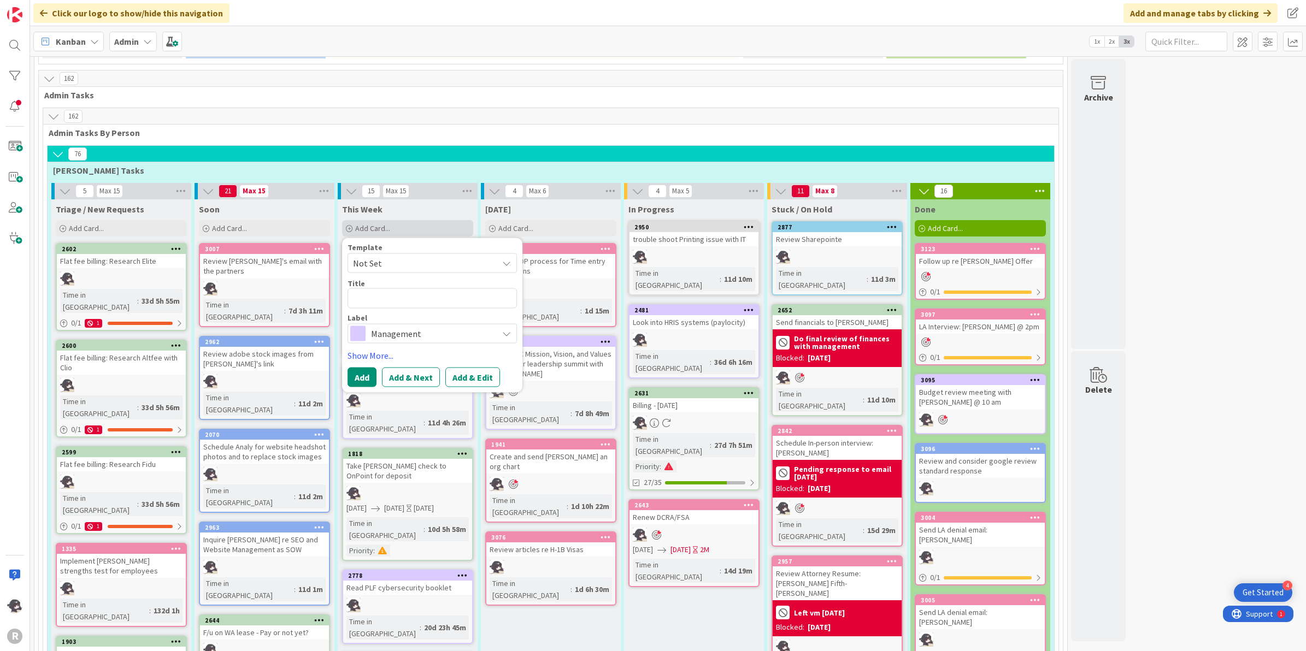
type textarea "x"
type textarea "C"
type textarea "x"
type textarea "Ca"
type textarea "x"
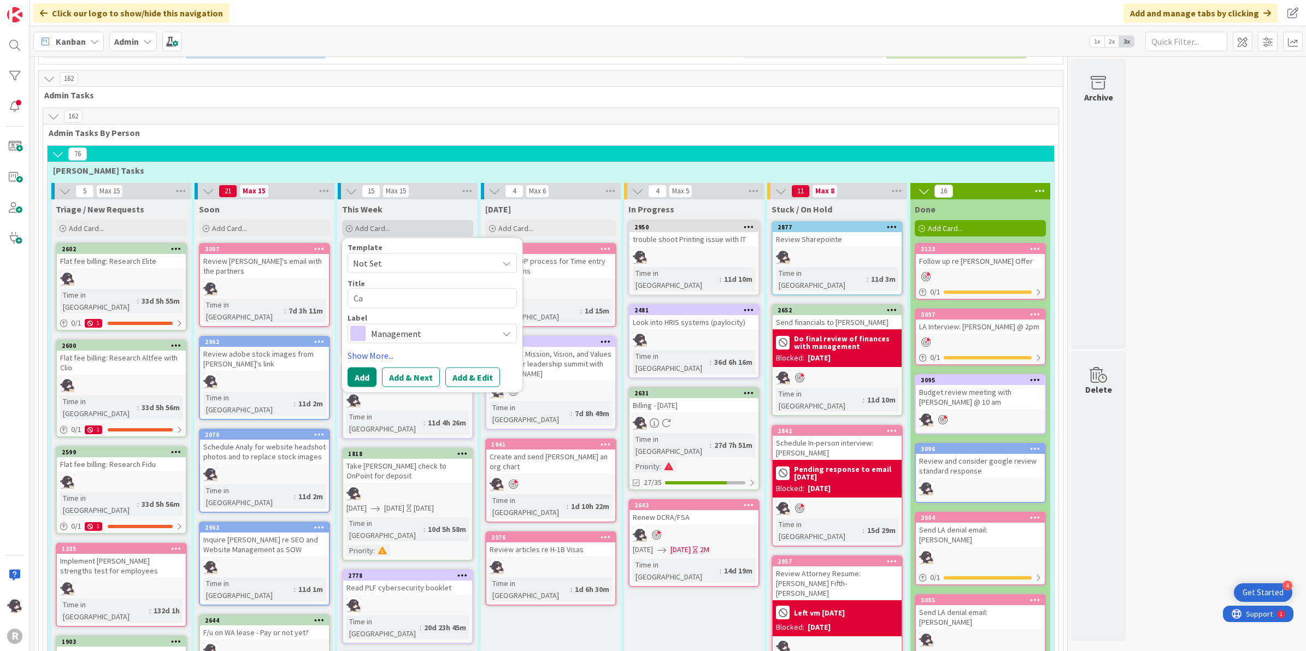
type textarea "Cal"
type textarea "x"
type textarea "Call"
type textarea "x"
type textarea "Call"
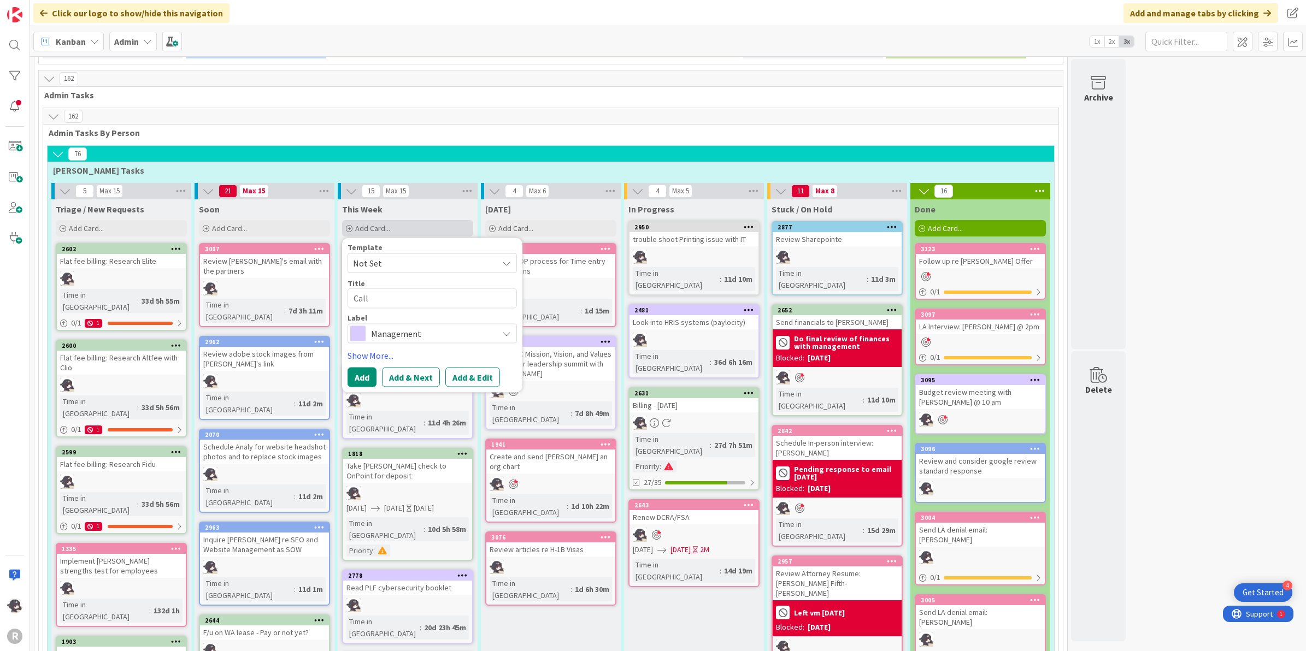
type textarea "x"
type textarea "Call B"
type textarea "x"
type textarea "Call Bra"
type textarea "x"
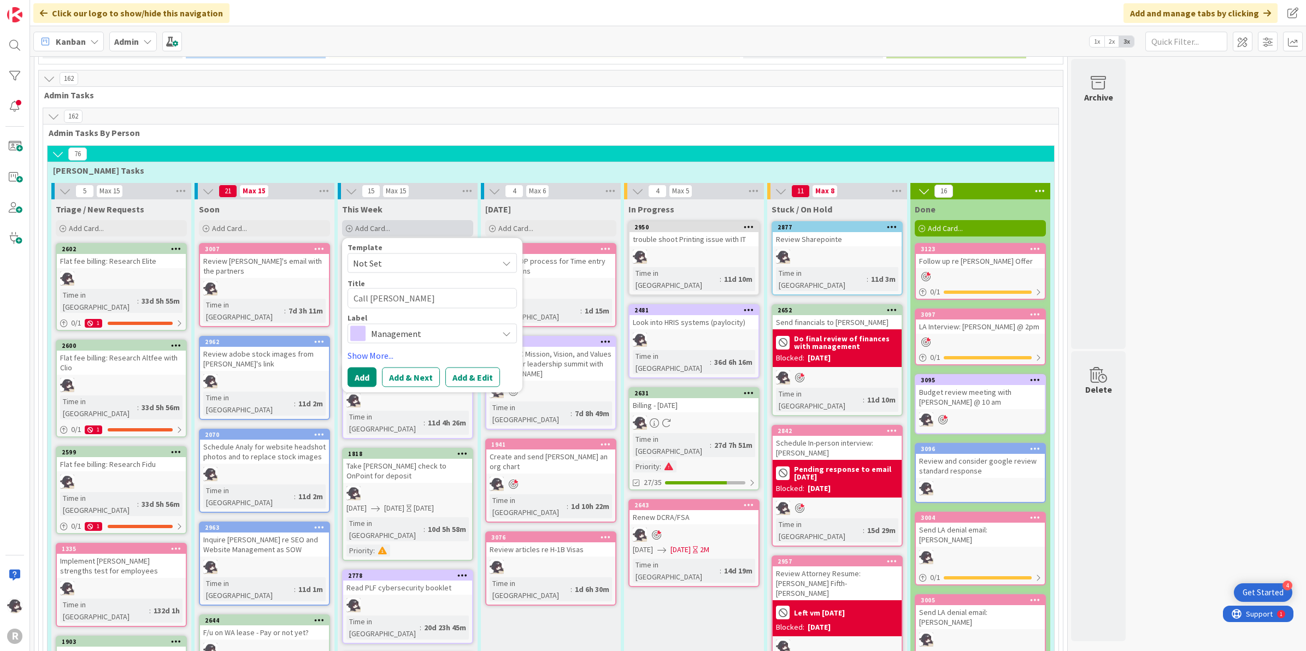
type textarea "Call [PERSON_NAME]"
type textarea "x"
type textarea "Call Bradys"
type textarea "x"
type textarea "Call [PERSON_NAME]"
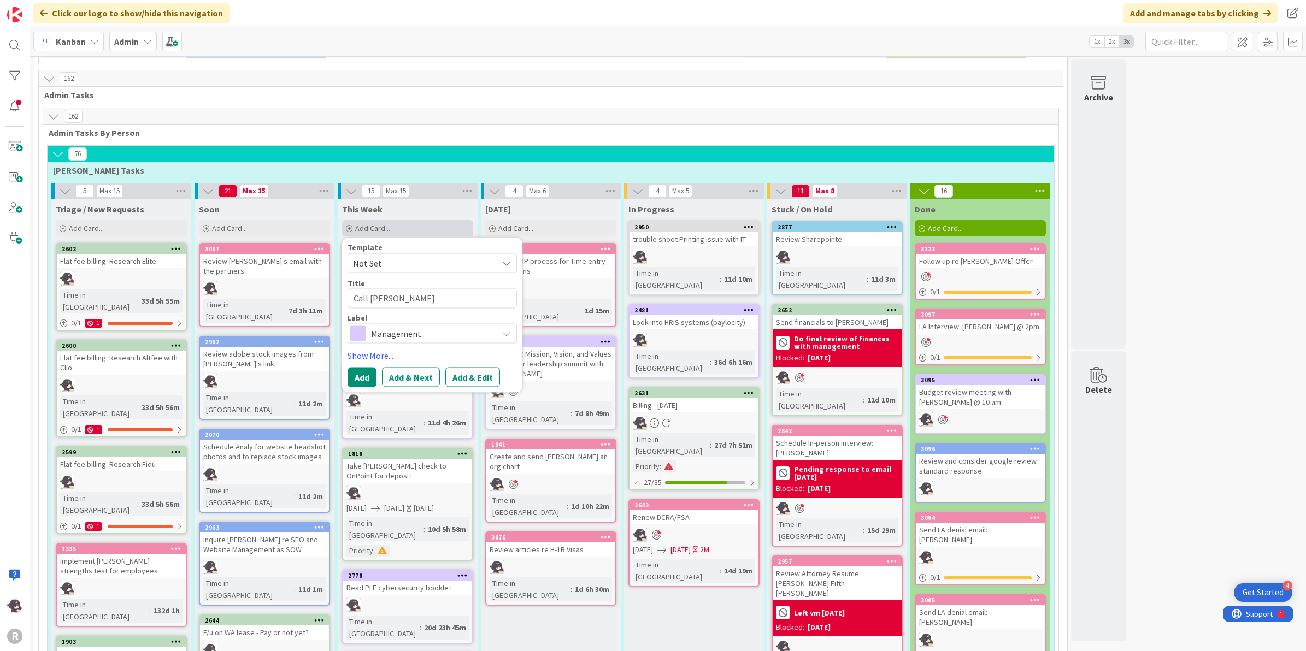
type textarea "x"
type textarea "Call [PERSON_NAME]'"
type textarea "x"
type textarea "Call [PERSON_NAME]"
type textarea "x"
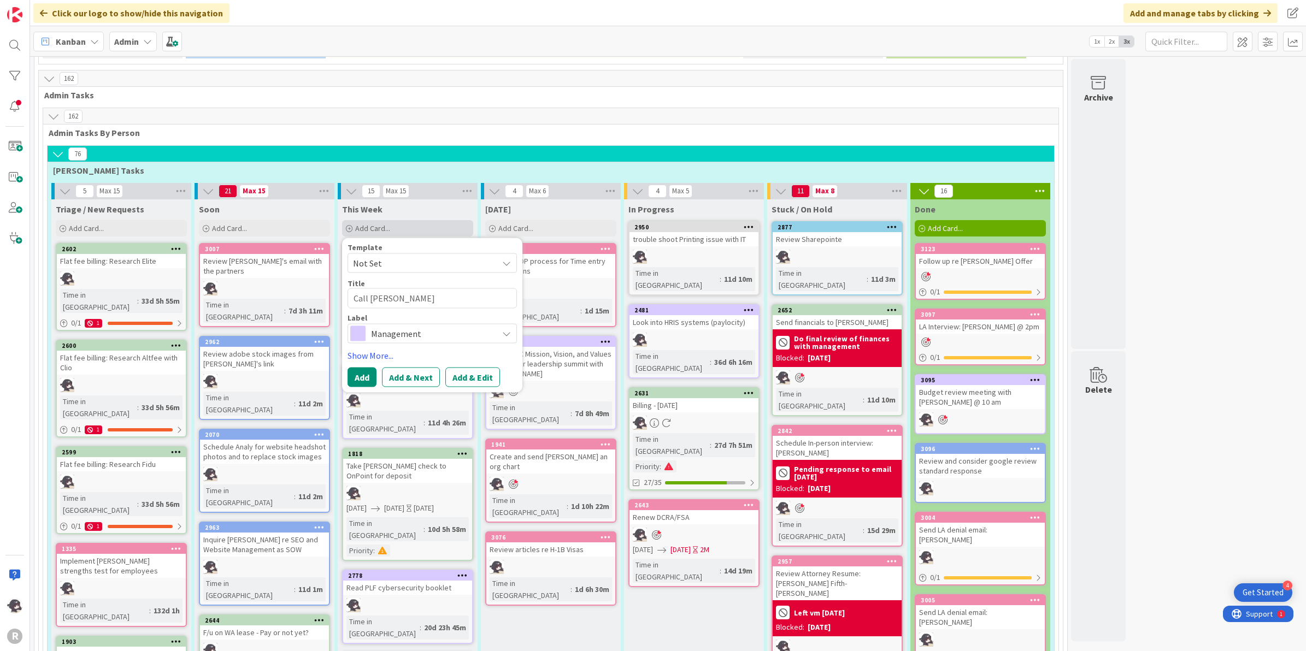
type textarea "Call [PERSON_NAME]"
type textarea "x"
type textarea "Call [PERSON_NAME] r"
type textarea "x"
type textarea "Call [PERSON_NAME] re"
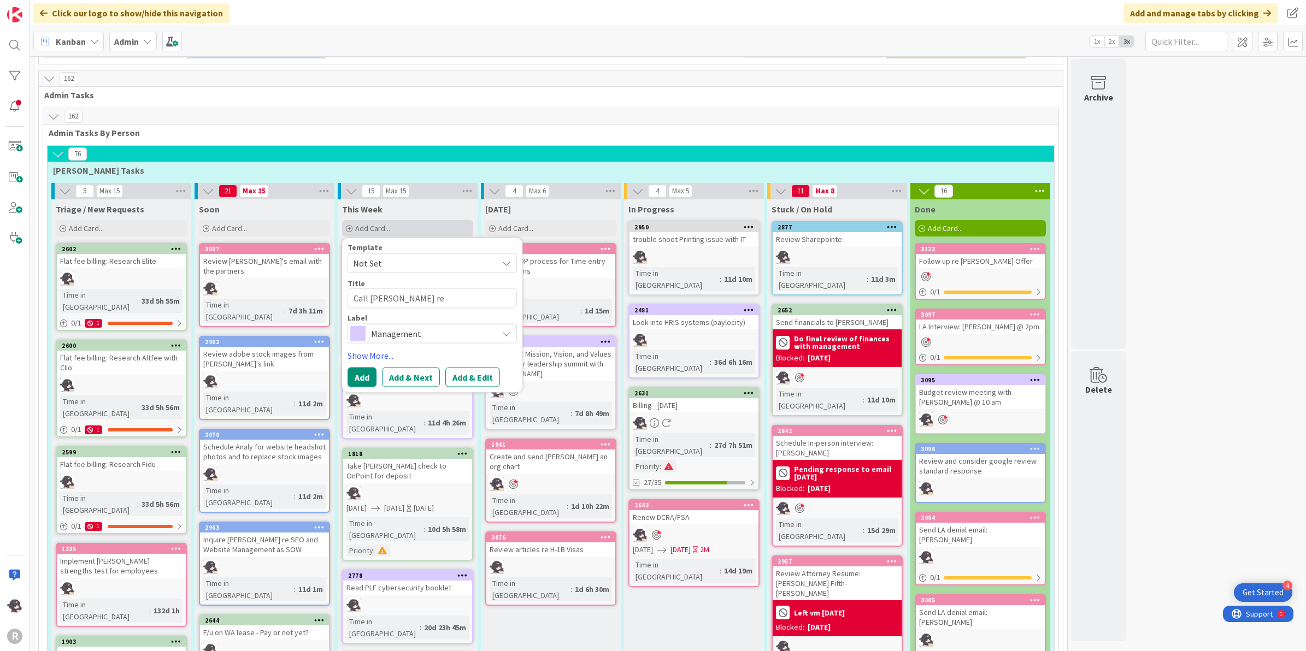
type textarea "x"
type textarea "Call [PERSON_NAME] ref"
type textarea "x"
type textarea "Call [PERSON_NAME] refe"
type textarea "x"
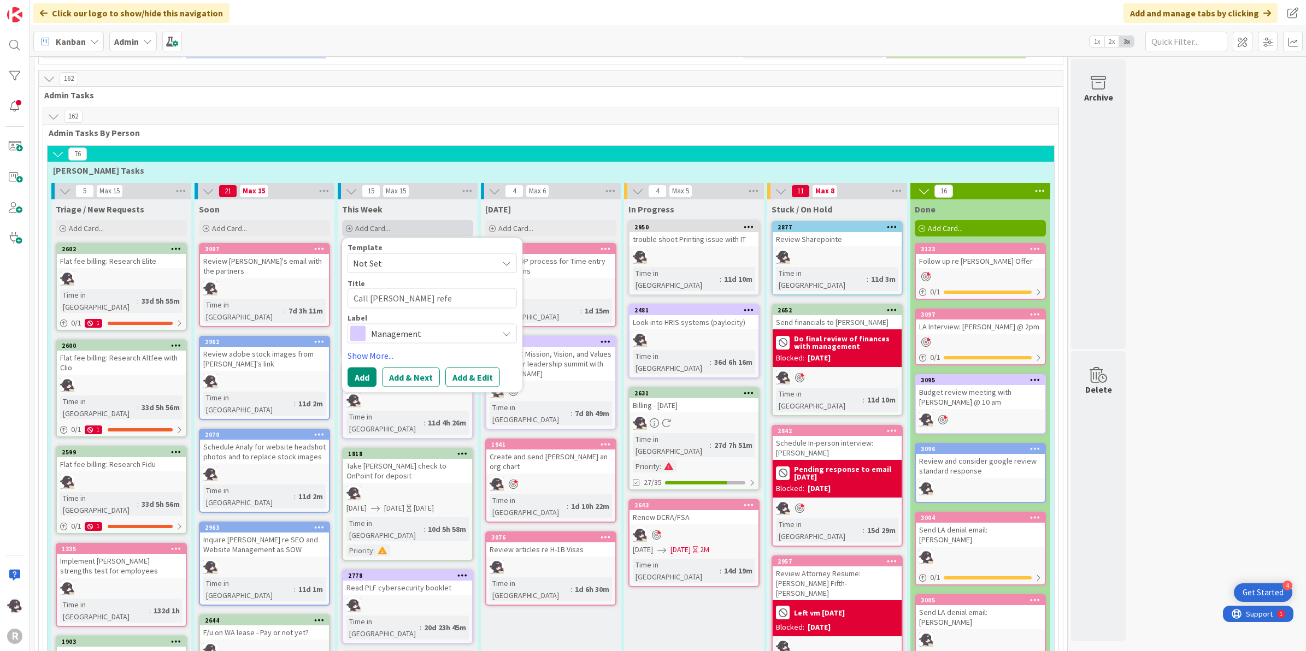
type textarea "Call [PERSON_NAME] refer"
type textarea "x"
type textarea "Call [PERSON_NAME] refere"
type textarea "x"
type textarea "Call [PERSON_NAME] referen"
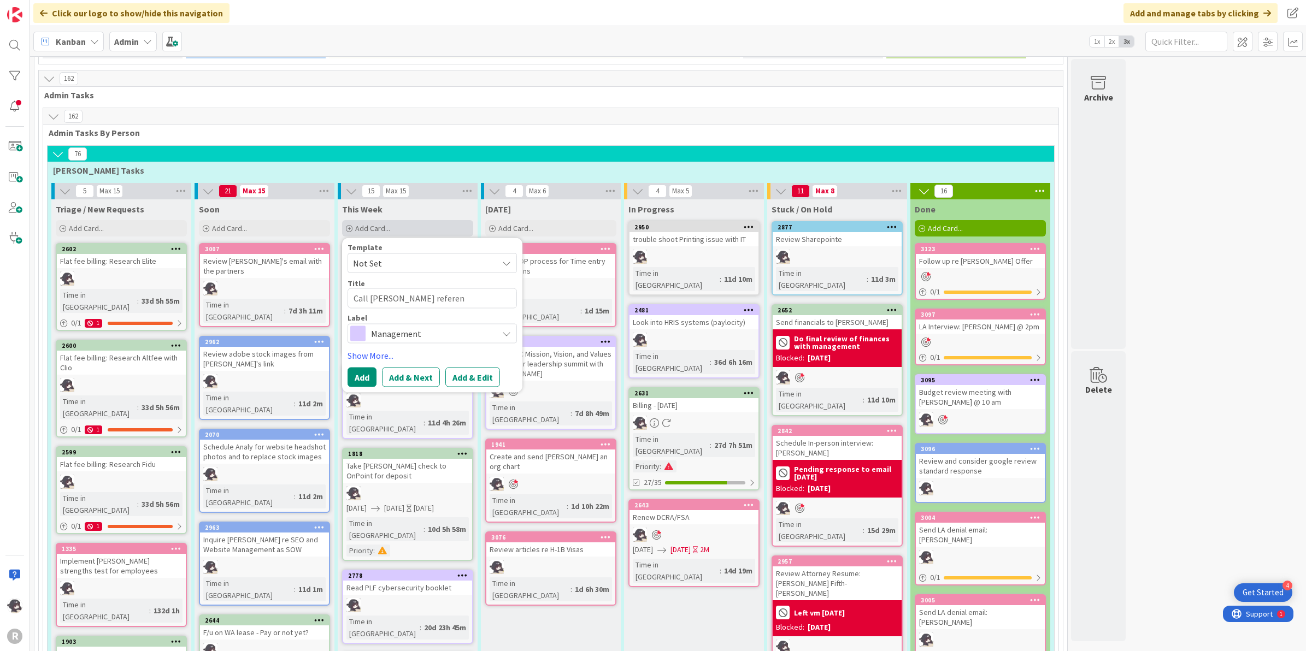
type textarea "x"
type textarea "Call [PERSON_NAME] referenc"
type textarea "x"
type textarea "Call [PERSON_NAME] reference"
click at [474, 367] on button "Add & Edit" at bounding box center [472, 377] width 55 height 20
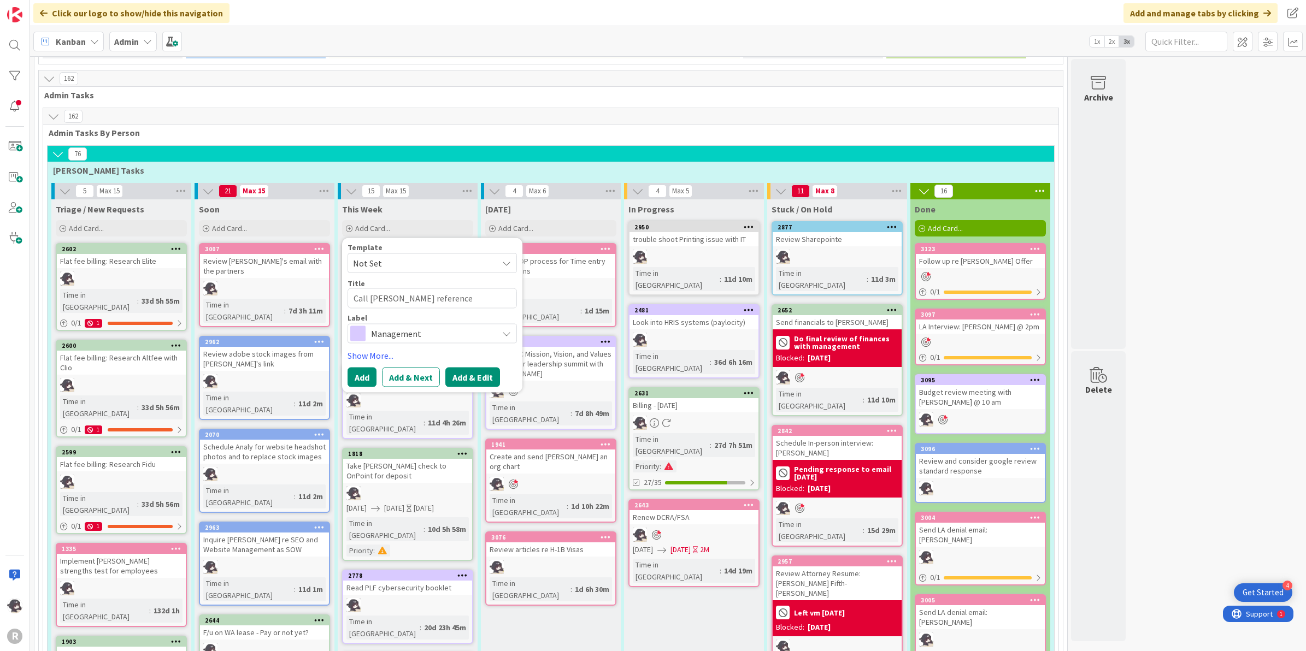
type textarea "x"
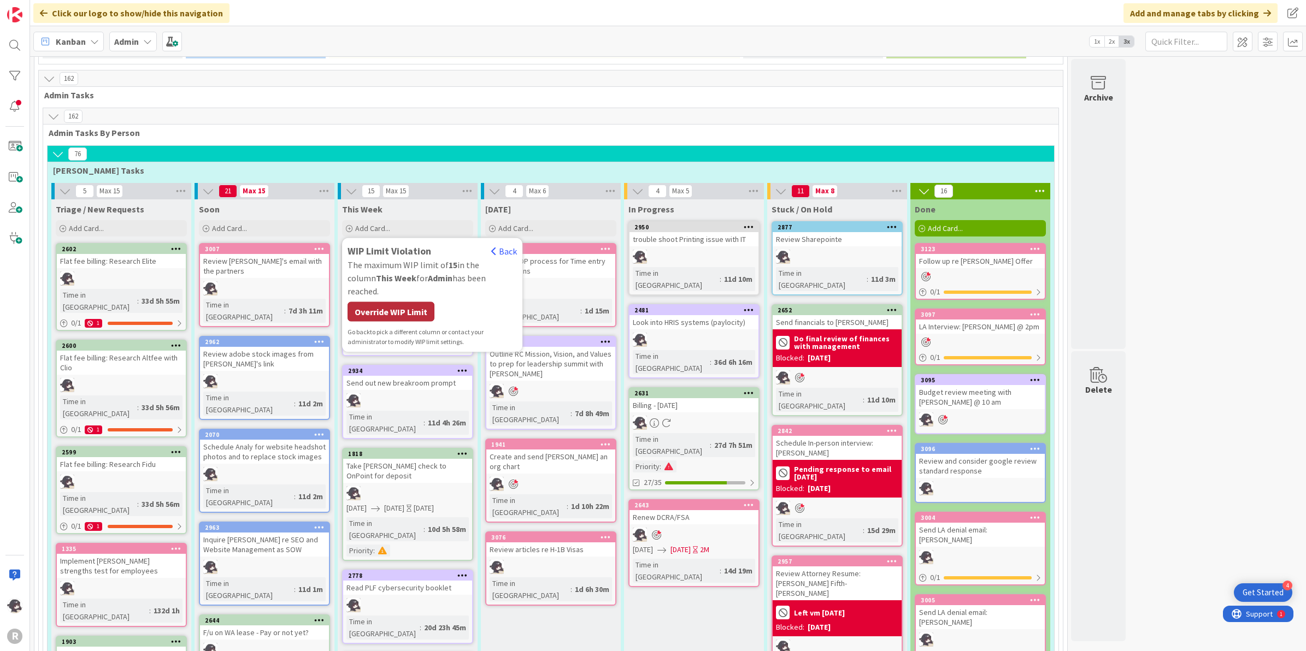
click at [396, 302] on div "Override WIP Limit" at bounding box center [390, 312] width 87 height 20
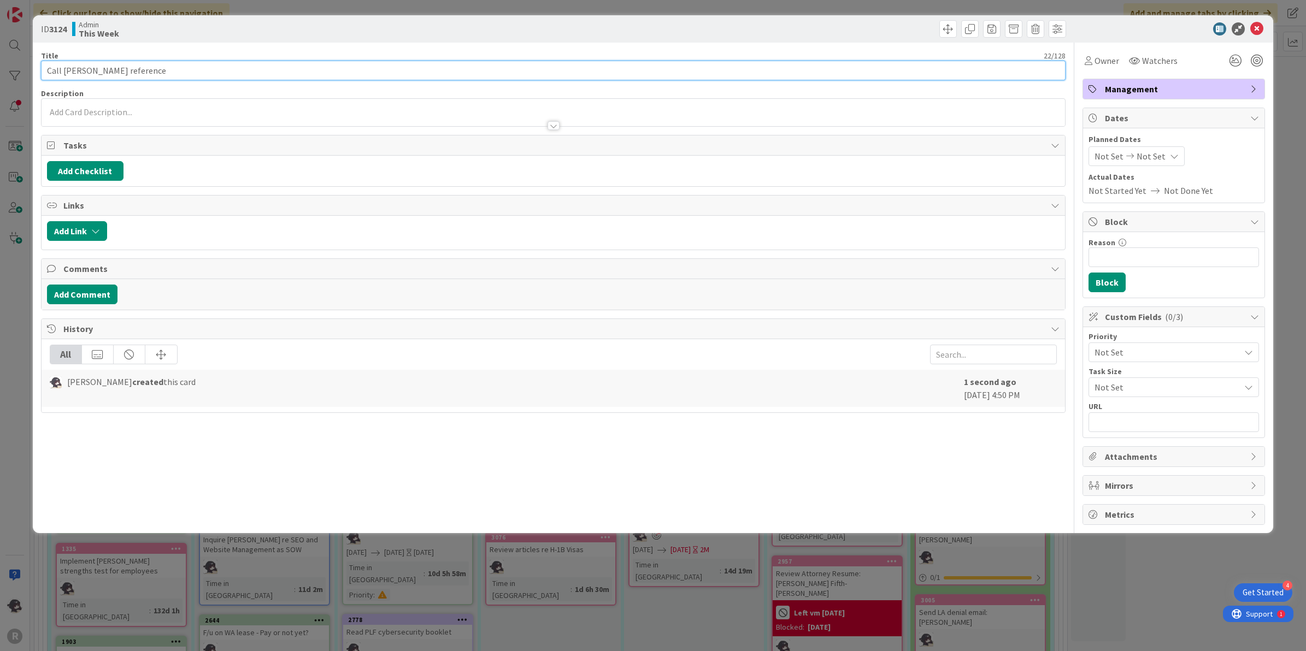
click at [164, 68] on input "Call [PERSON_NAME] reference" at bounding box center [553, 71] width 1025 height 20
type input "Call [PERSON_NAME] reference: [PERSON_NAME]"
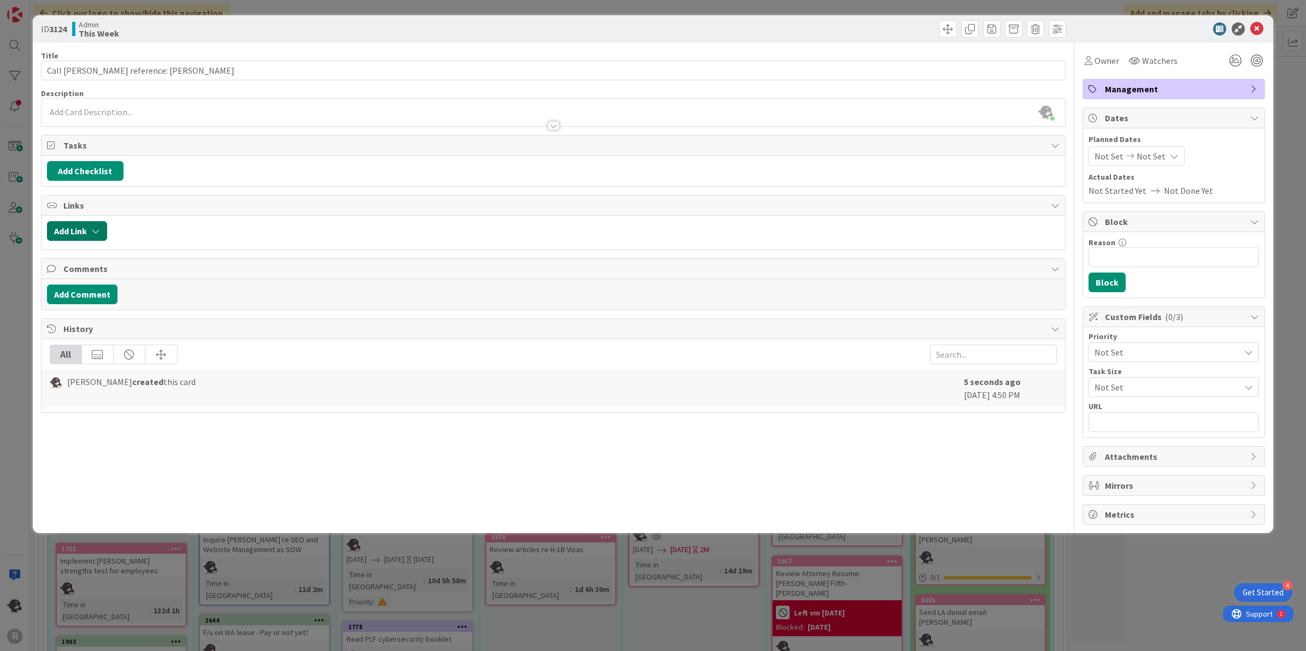
click at [83, 233] on button "Add Link" at bounding box center [77, 231] width 60 height 20
click at [88, 324] on input "text" at bounding box center [128, 325] width 153 height 20
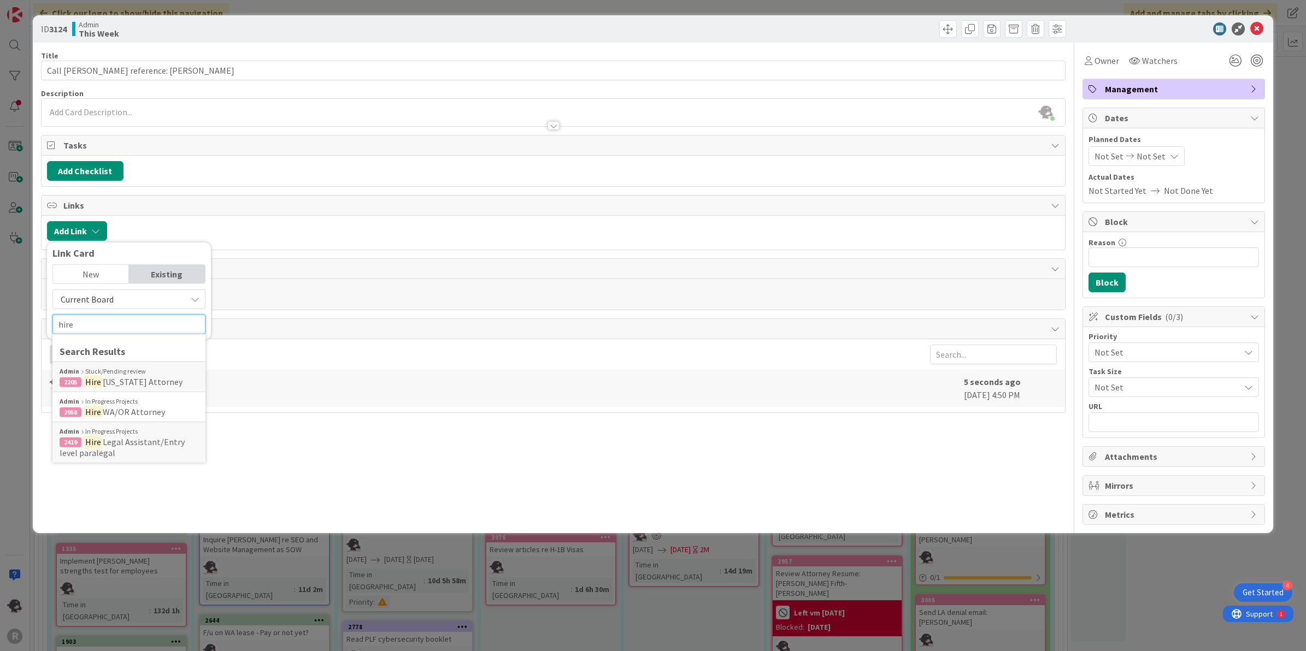
type input "hire"
click at [92, 449] on span "Legal Assistant/Entry level paralegal" at bounding box center [122, 447] width 125 height 22
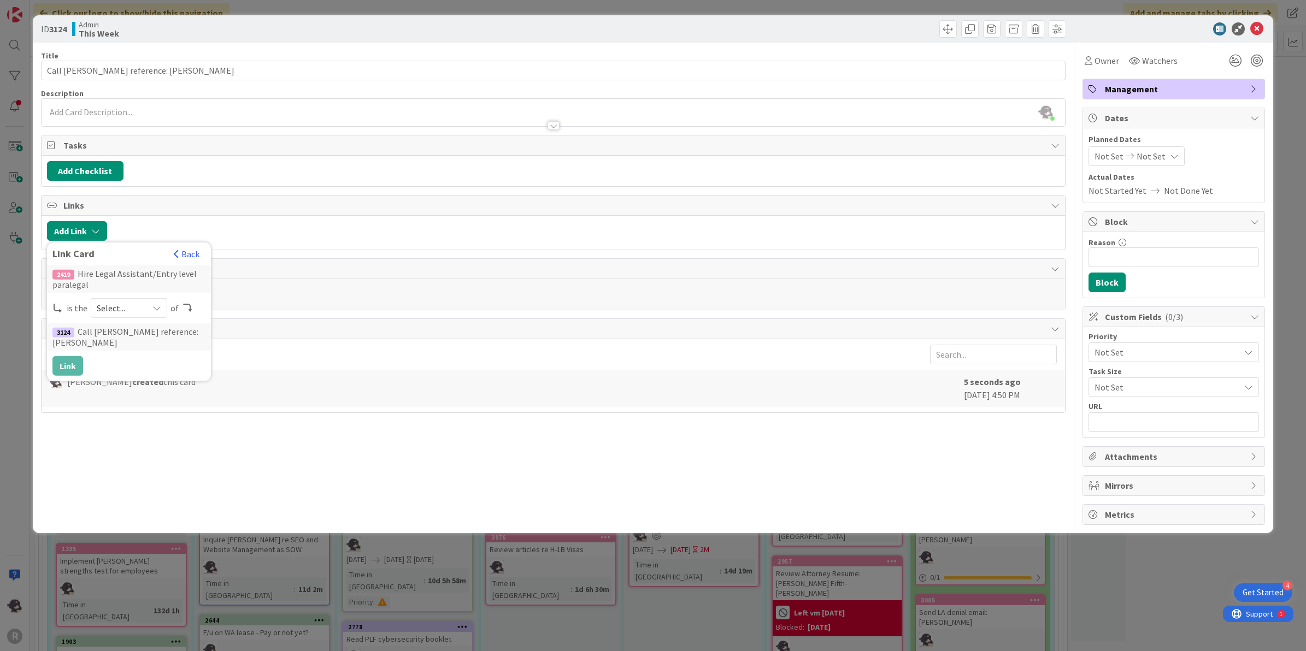
click at [116, 309] on span "Select..." at bounding box center [120, 307] width 46 height 15
click at [149, 334] on span "parent" at bounding box center [186, 333] width 123 height 16
drag, startPoint x: 75, startPoint y: 354, endPoint x: 89, endPoint y: 356, distance: 13.8
click at [75, 356] on button "Link" at bounding box center [67, 366] width 31 height 20
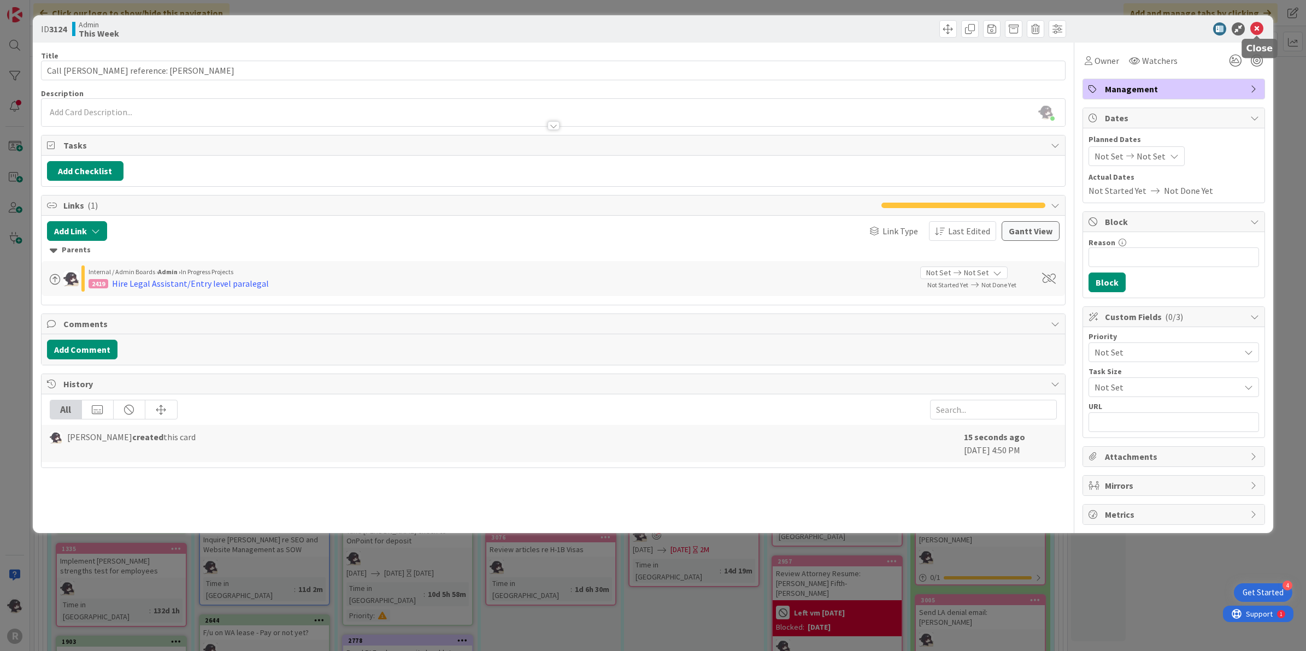
click at [1255, 31] on icon at bounding box center [1256, 28] width 13 height 13
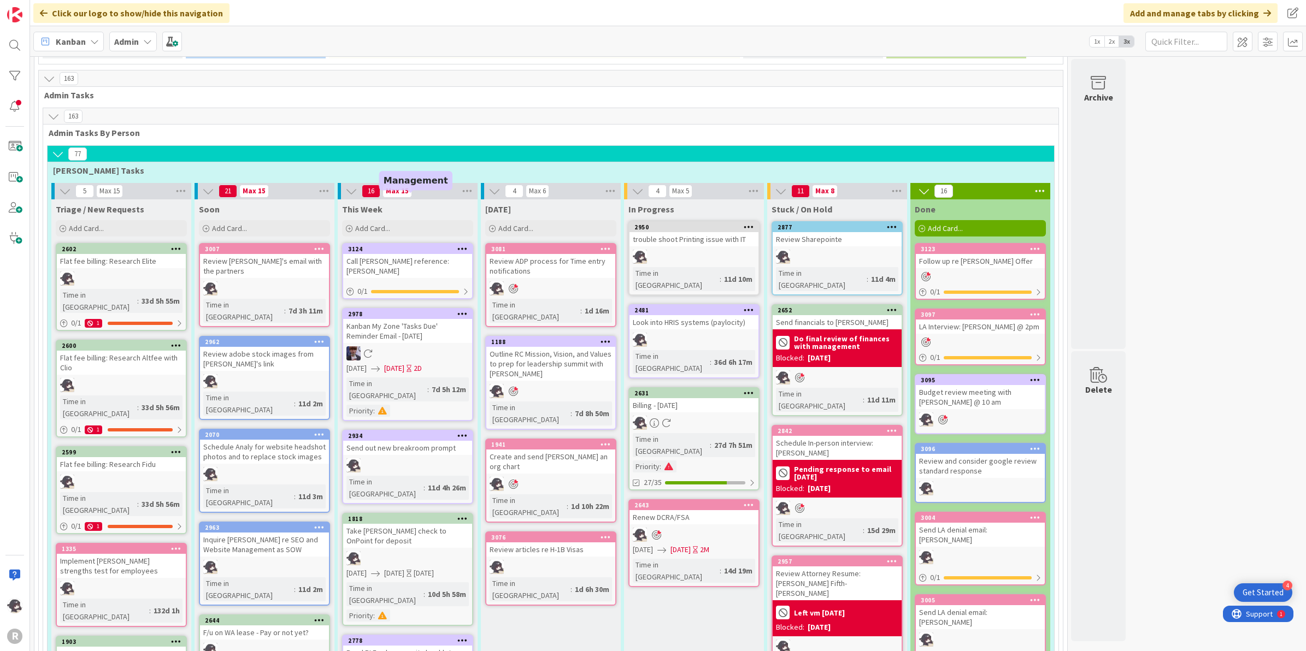
click at [408, 245] on div "3124" at bounding box center [410, 249] width 124 height 8
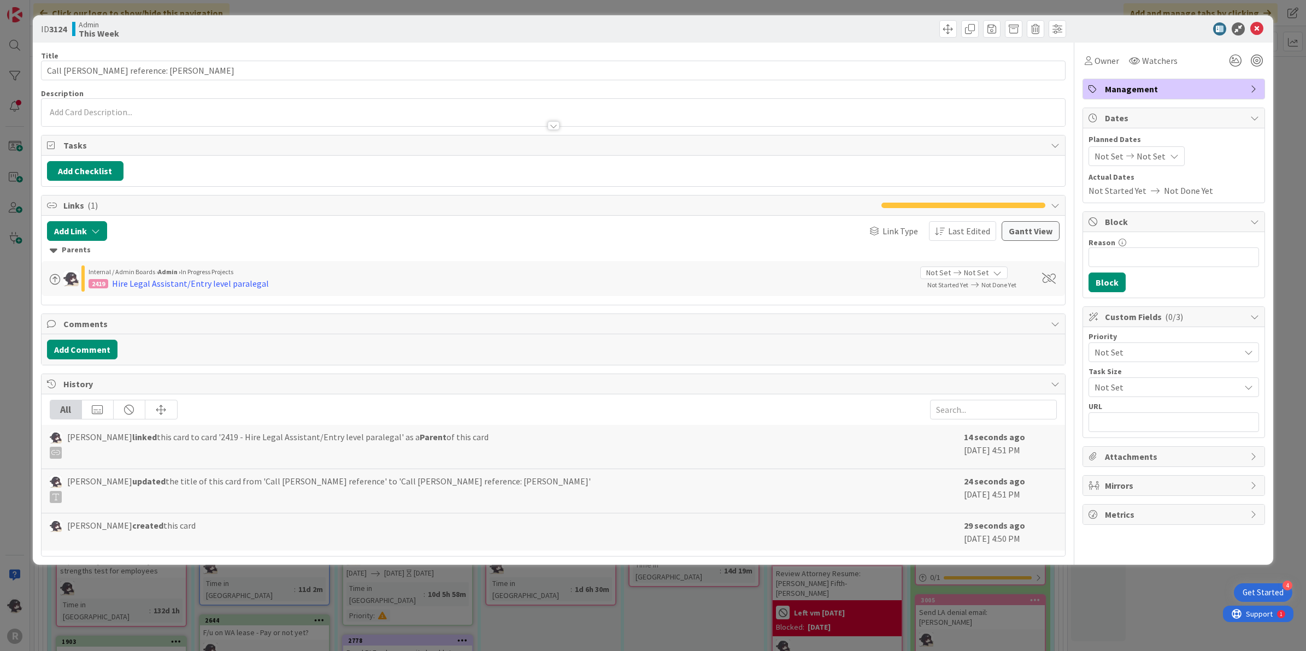
click at [1136, 86] on span "Management" at bounding box center [1175, 88] width 140 height 13
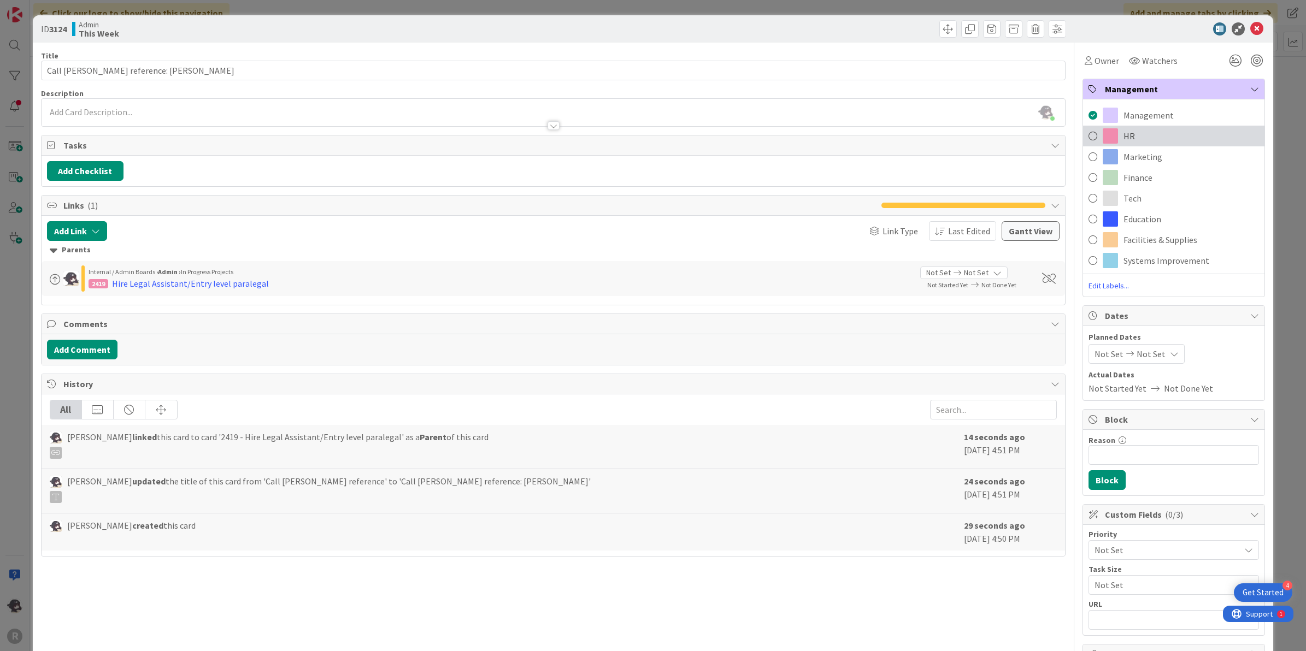
click at [1144, 141] on div "HR" at bounding box center [1173, 136] width 181 height 21
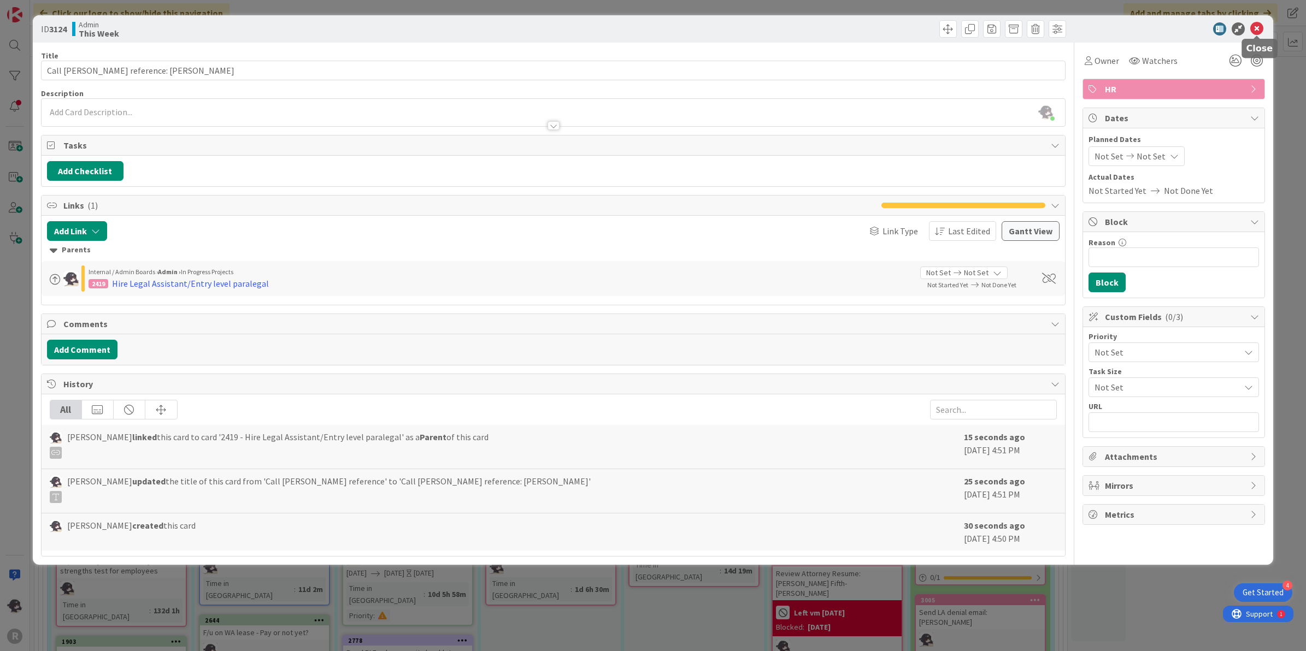
click at [1254, 26] on icon at bounding box center [1256, 28] width 13 height 13
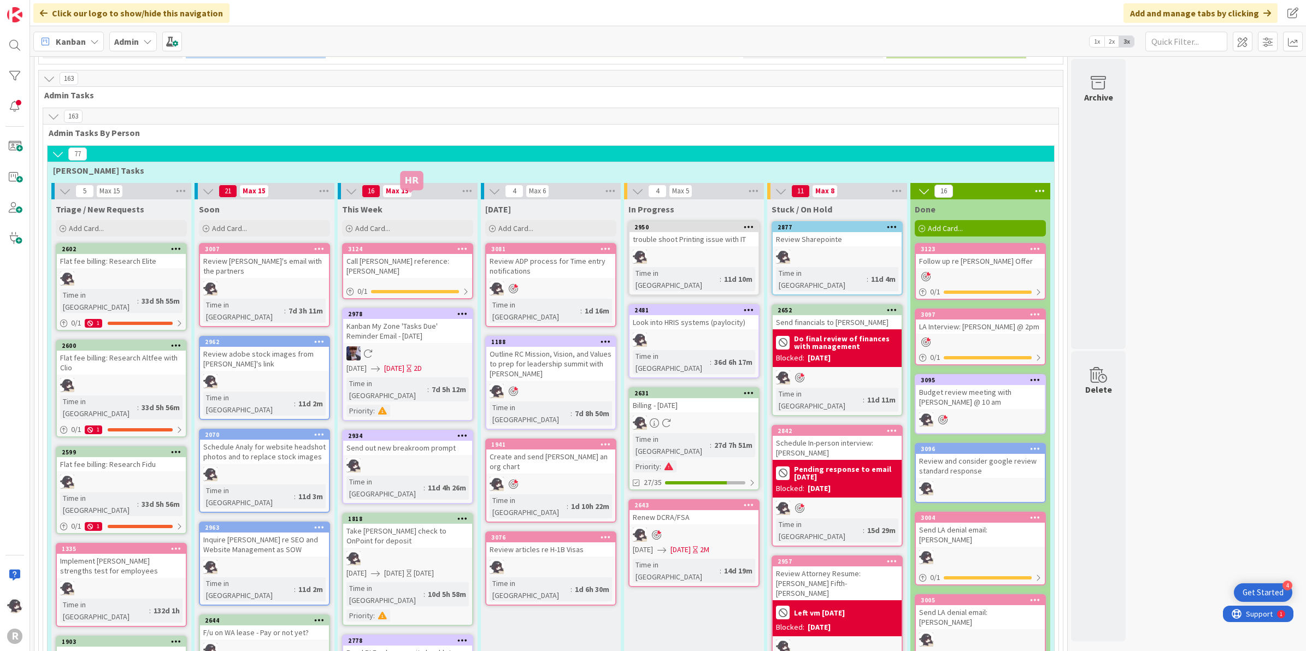
click at [403, 245] on div "3124" at bounding box center [410, 249] width 124 height 8
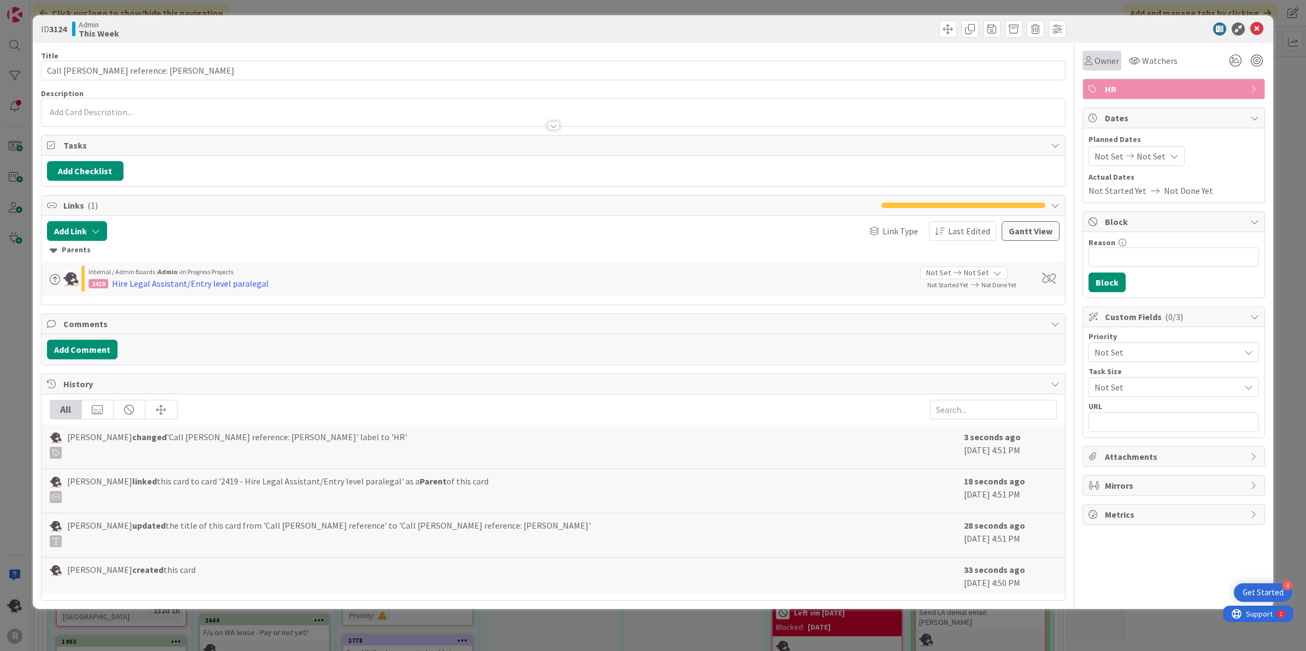
click at [1096, 69] on div "Owner" at bounding box center [1101, 61] width 39 height 20
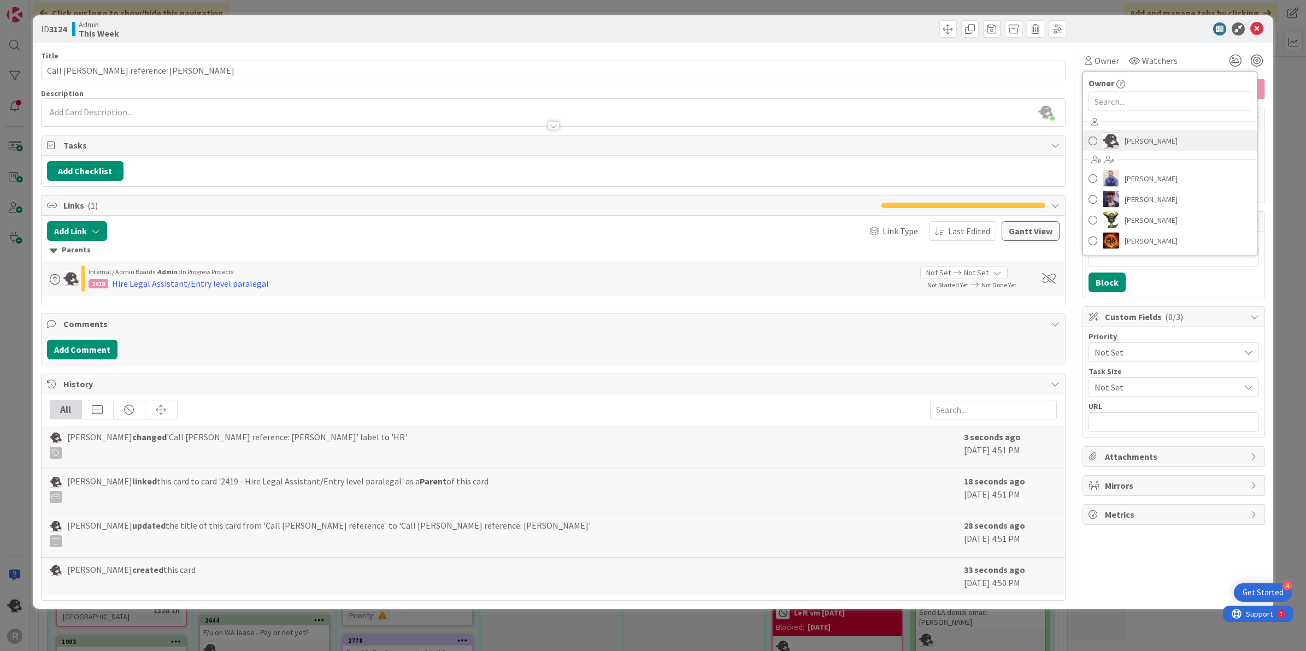
click at [1129, 149] on span "[PERSON_NAME]" at bounding box center [1150, 141] width 53 height 16
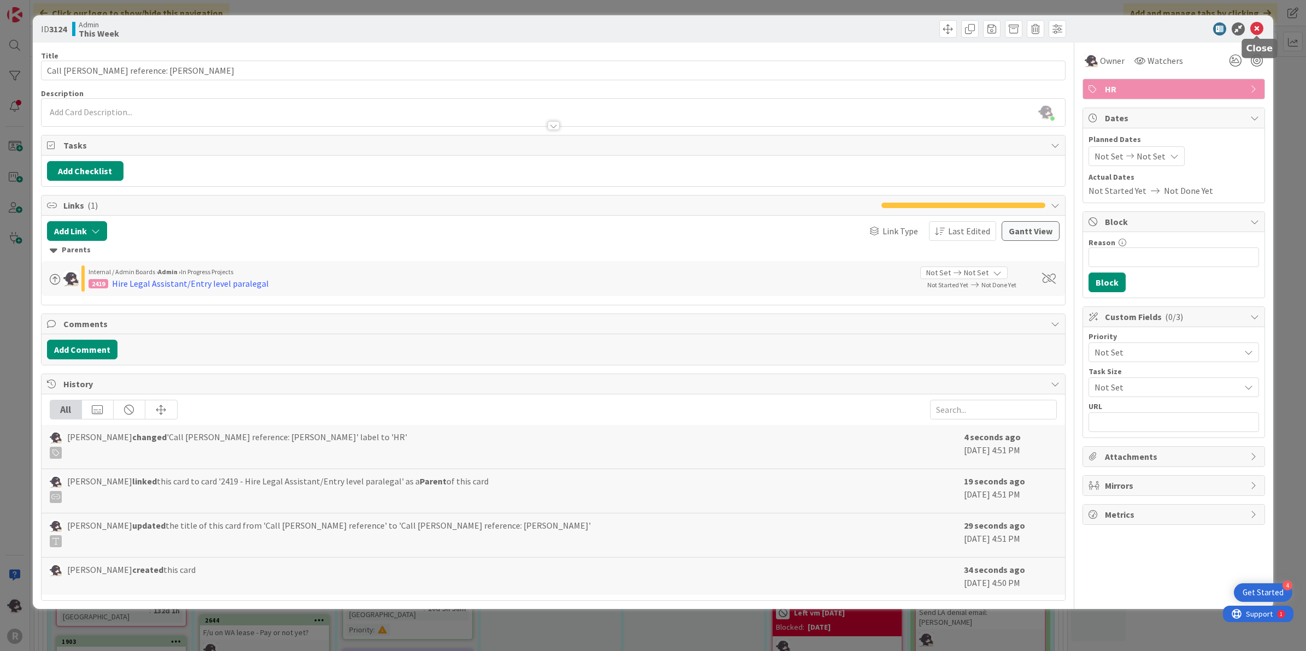
click at [1256, 27] on icon at bounding box center [1256, 28] width 13 height 13
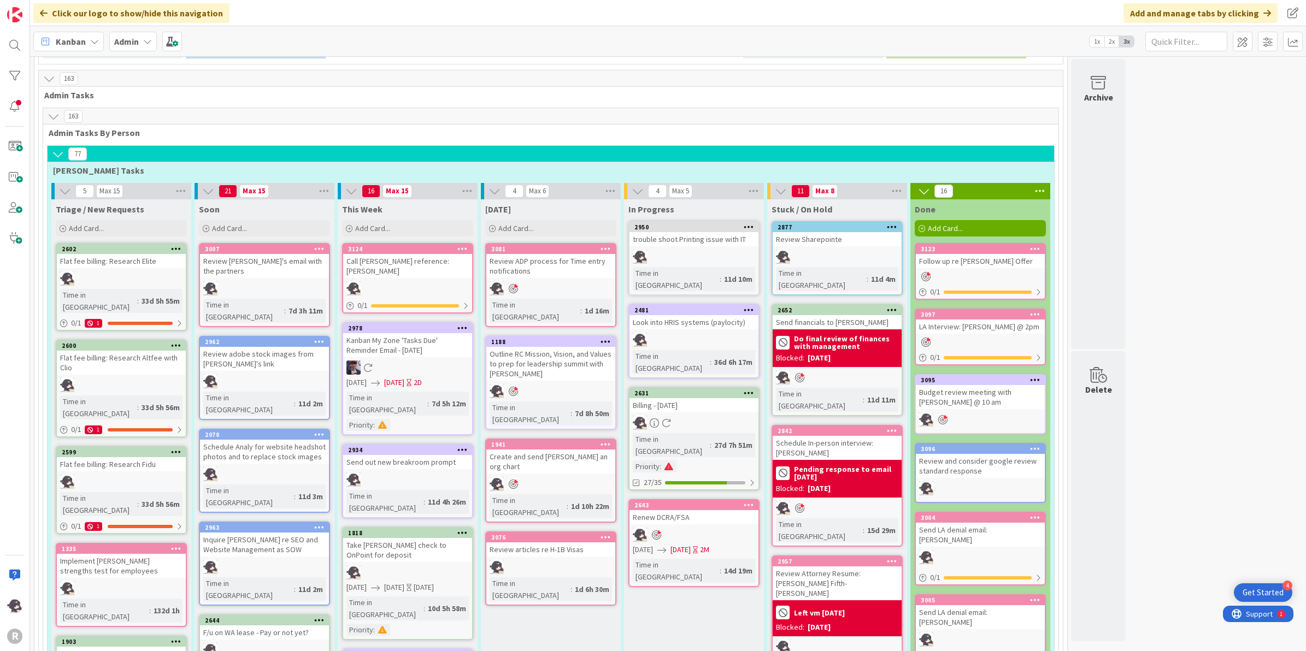
drag, startPoint x: 372, startPoint y: 314, endPoint x: 665, endPoint y: 540, distance: 369.6
